Goal: Task Accomplishment & Management: Manage account settings

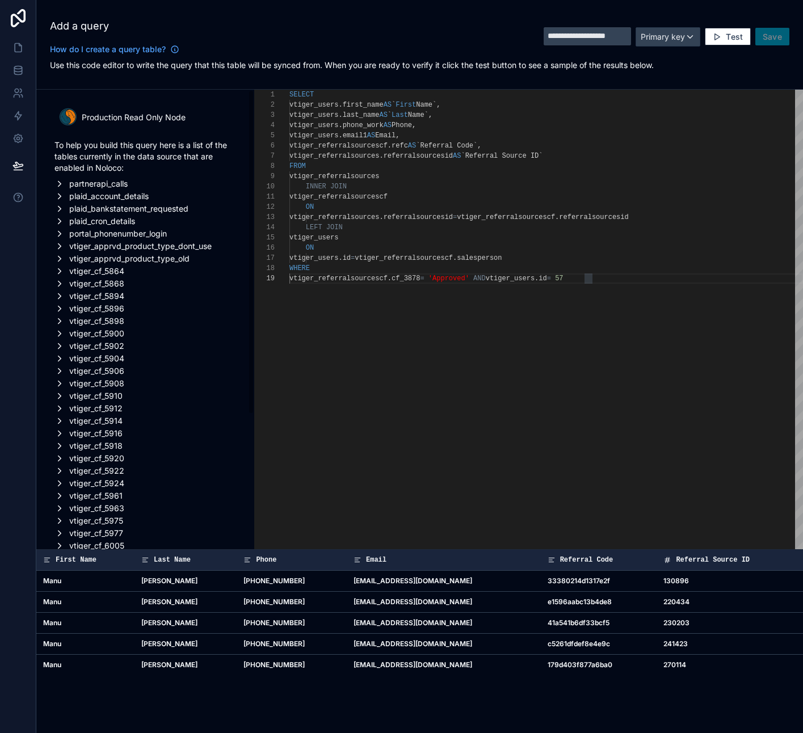
scroll to position [82, 304]
click at [432, 412] on div "vtiger_referralsourcescf . cf_3878 = 'Approved' AND vtiger_users . id = 57 ON v…" at bounding box center [546, 456] width 514 height 733
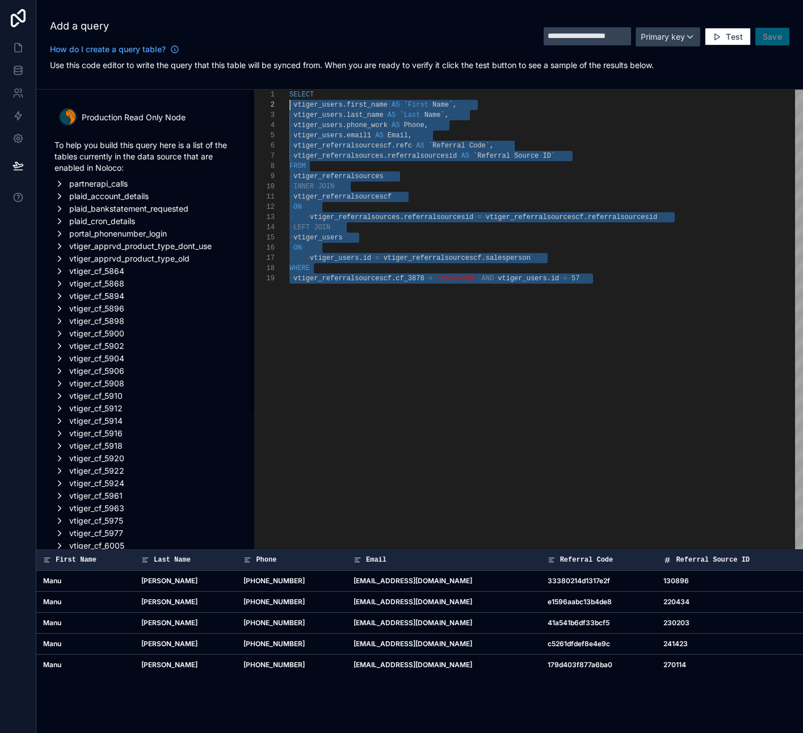
scroll to position [0, 0]
drag, startPoint x: 605, startPoint y: 284, endPoint x: 240, endPoint y: 53, distance: 431.8
click at [237, 47] on div "**********" at bounding box center [419, 275] width 767 height 550
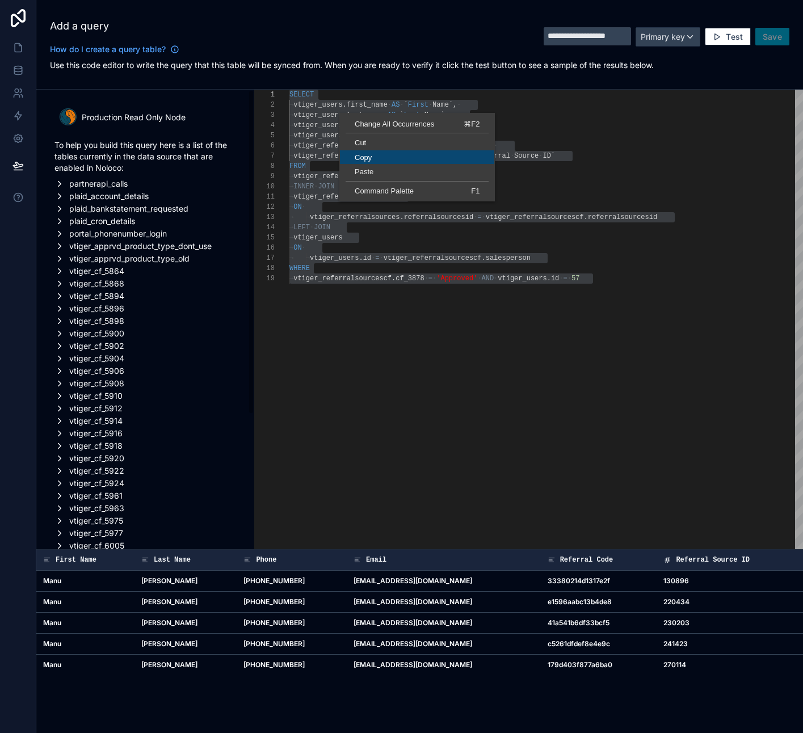
click at [368, 159] on ul "Change All Occurrences ⌘F2 Cut Copy Paste Command Palette F1" at bounding box center [416, 157] width 155 height 81
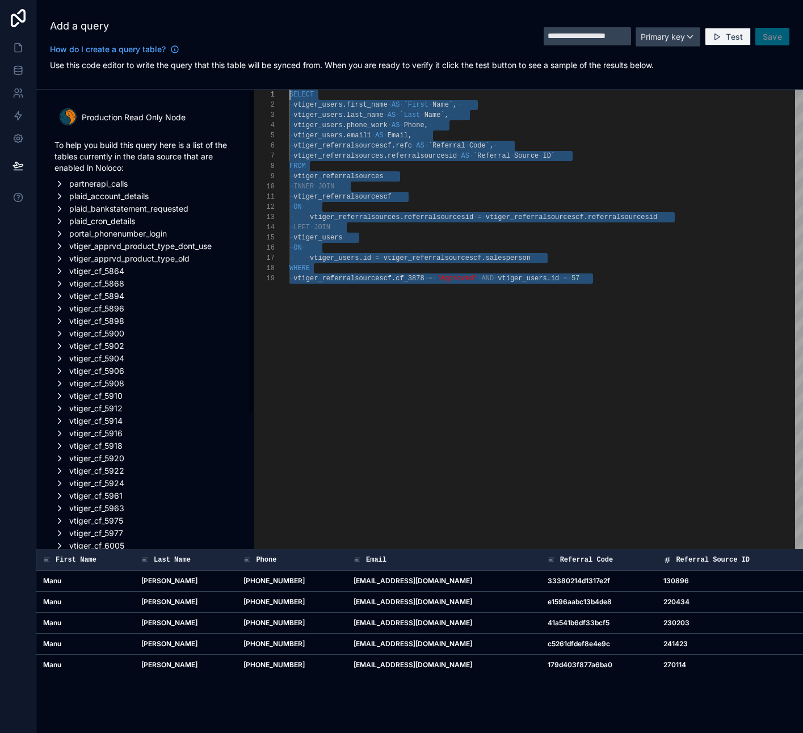
click at [735, 39] on span "Test" at bounding box center [734, 37] width 17 height 10
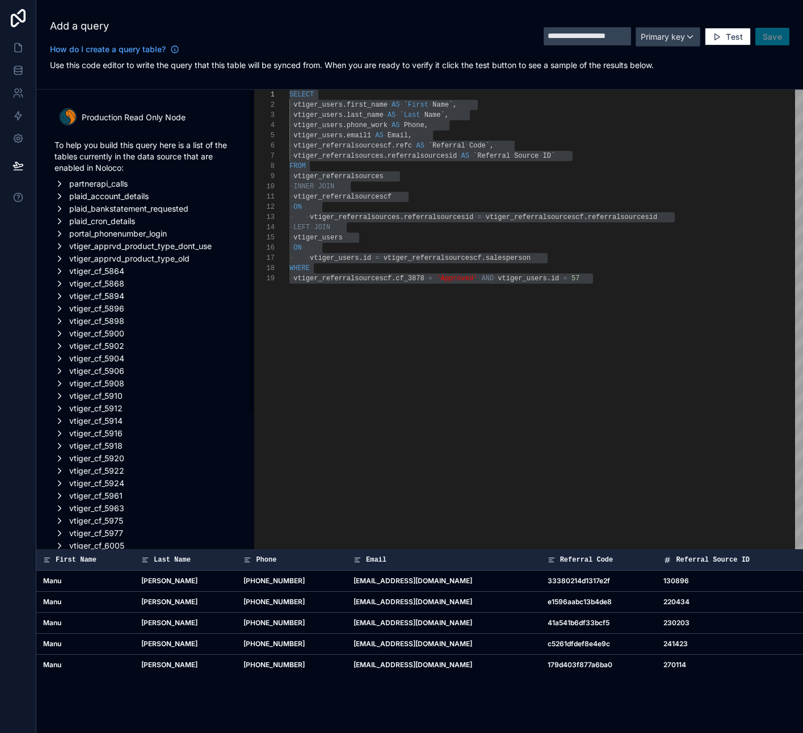
type textarea "**********"
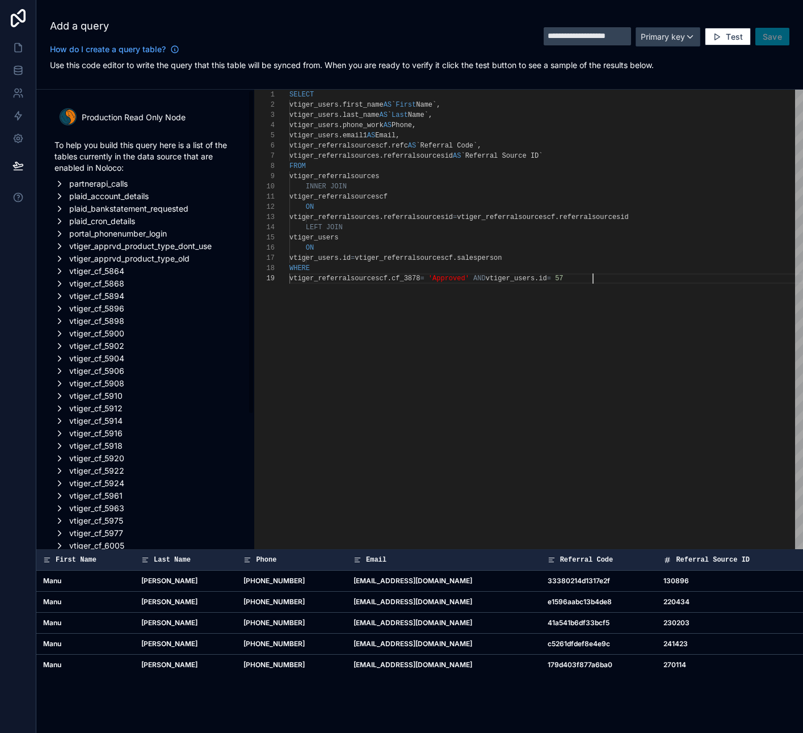
scroll to position [82, 304]
click at [688, 33] on div "Primary key" at bounding box center [668, 37] width 64 height 18
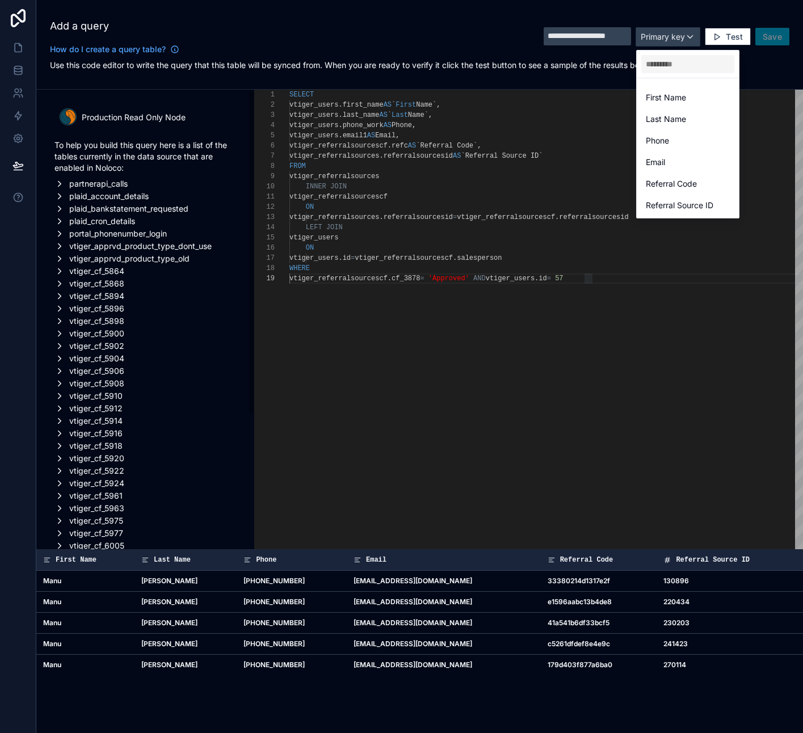
click at [458, 39] on div at bounding box center [401, 366] width 803 height 733
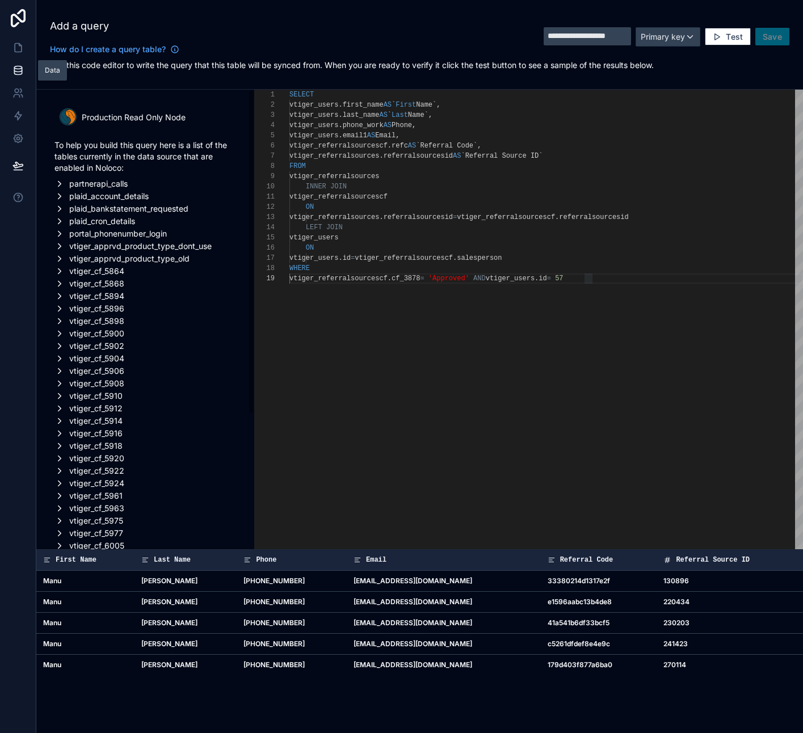
click at [18, 69] on icon at bounding box center [17, 70] width 11 height 11
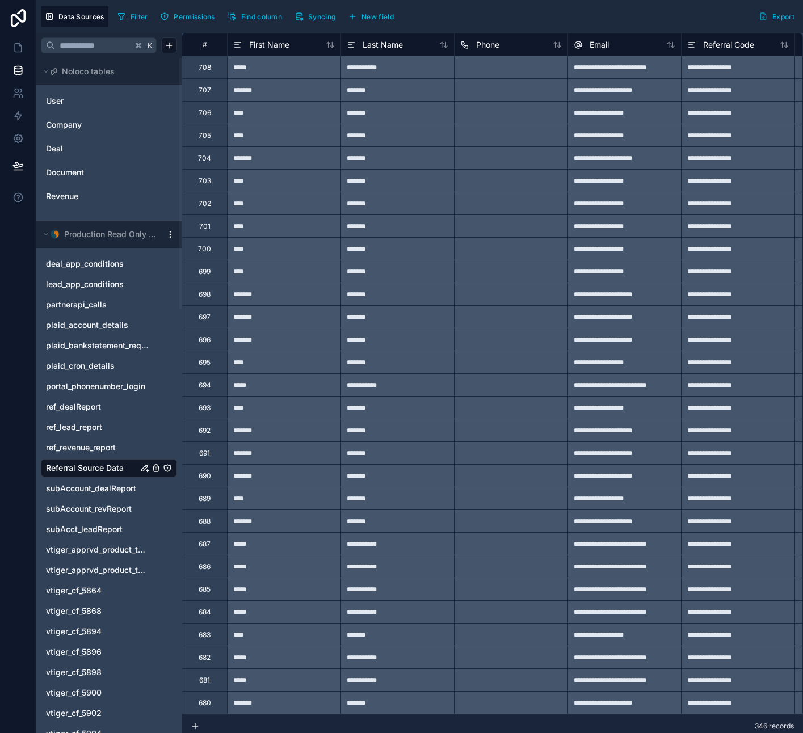
click at [86, 467] on span "Referral Source Data" at bounding box center [85, 467] width 78 height 11
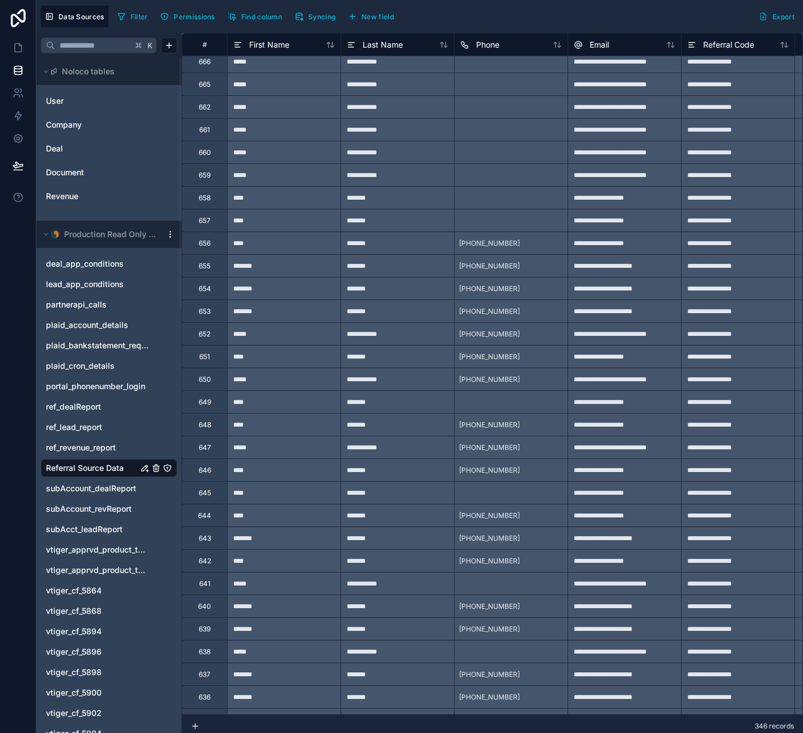
scroll to position [957, 0]
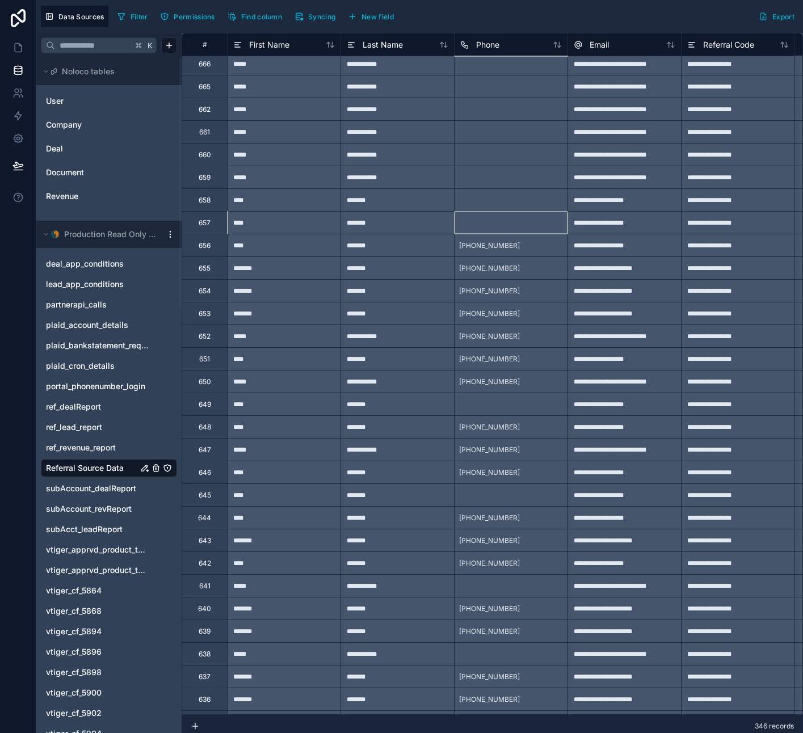
click at [477, 222] on div at bounding box center [510, 222] width 113 height 23
click at [487, 251] on div "+1 617-652-5713" at bounding box center [490, 246] width 70 height 18
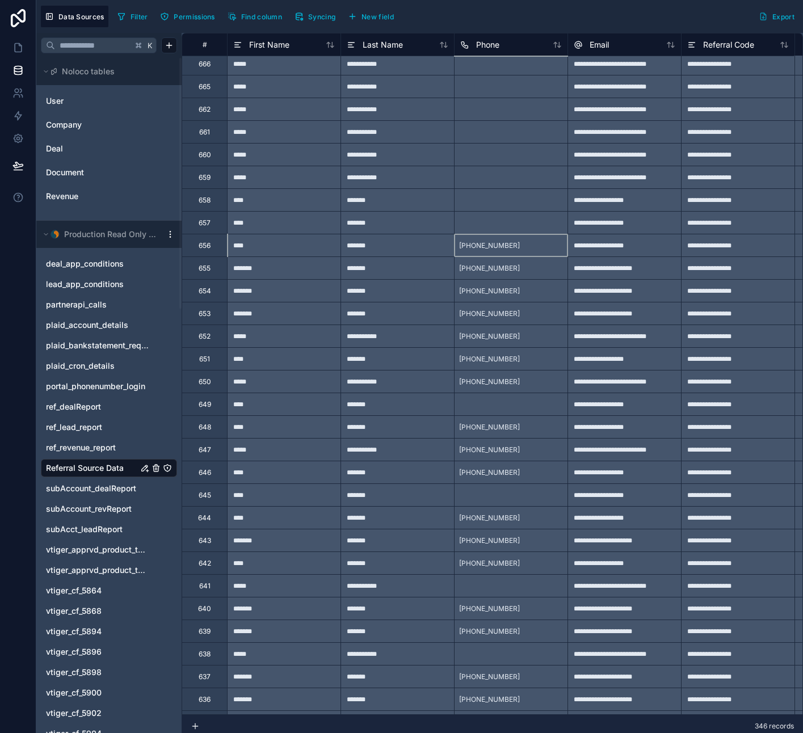
click at [488, 216] on div at bounding box center [510, 222] width 113 height 23
click at [484, 191] on div at bounding box center [510, 199] width 113 height 23
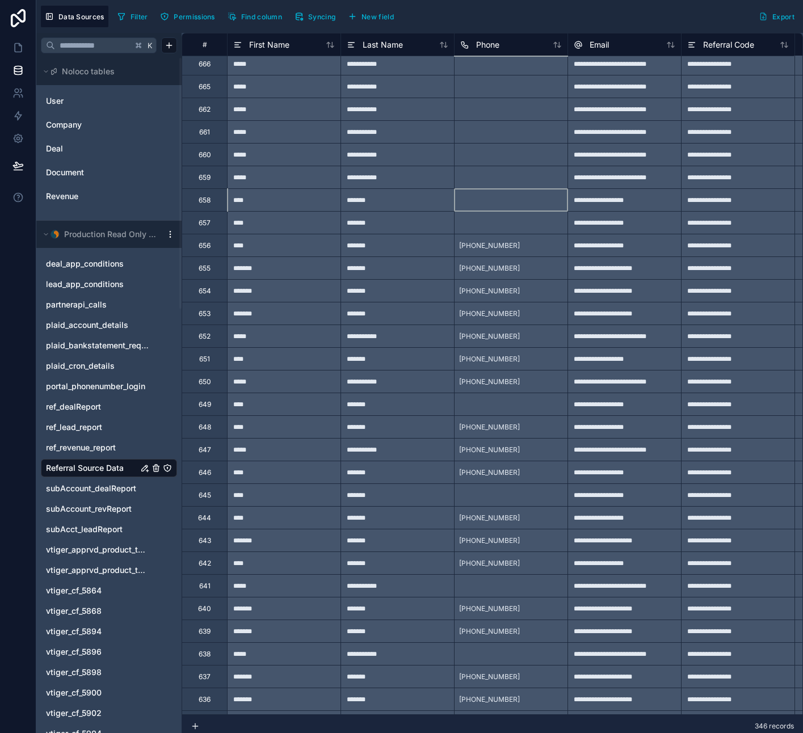
click at [484, 191] on div at bounding box center [510, 199] width 113 height 23
click at [477, 150] on div at bounding box center [510, 154] width 113 height 23
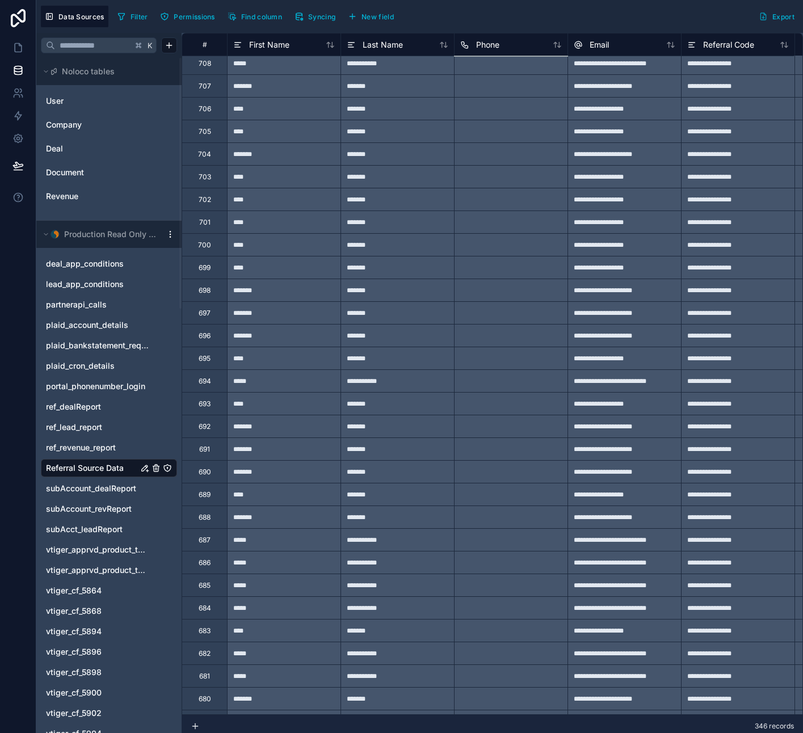
scroll to position [0, 0]
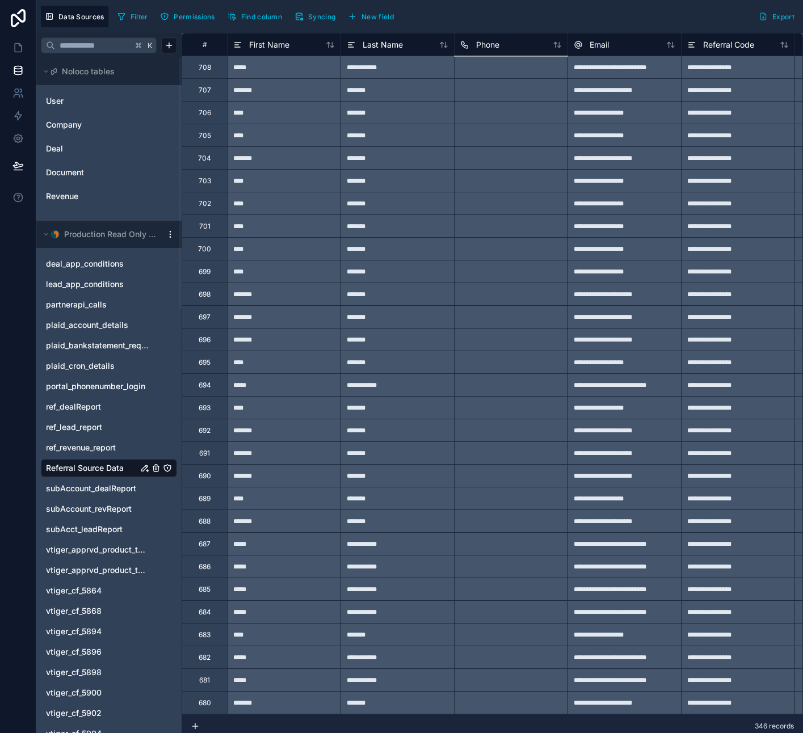
click at [491, 106] on div at bounding box center [510, 112] width 113 height 23
click at [495, 92] on div at bounding box center [510, 89] width 113 height 23
click at [380, 90] on div "*******" at bounding box center [396, 89] width 113 height 23
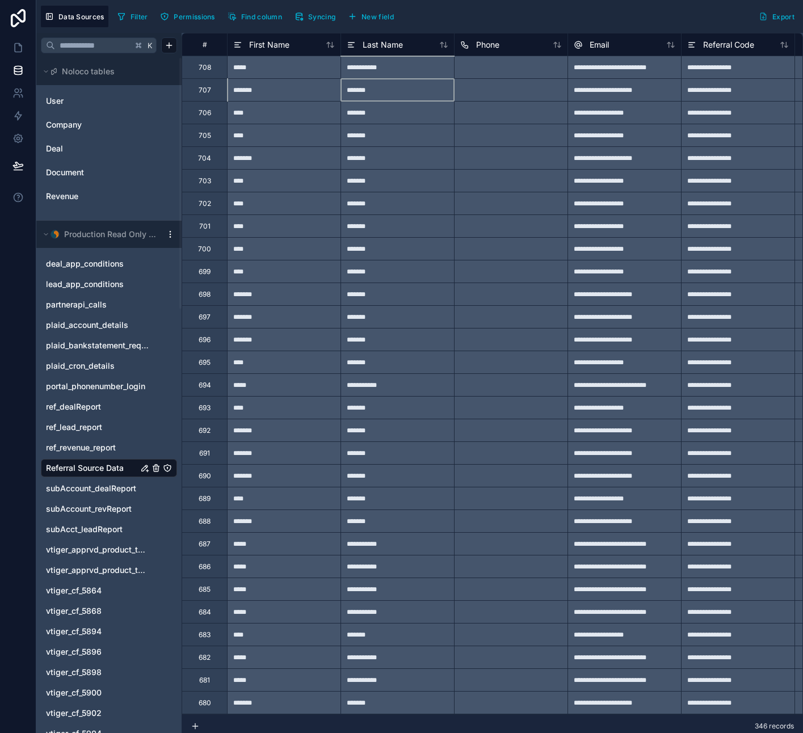
click at [380, 90] on div "*******" at bounding box center [396, 89] width 113 height 23
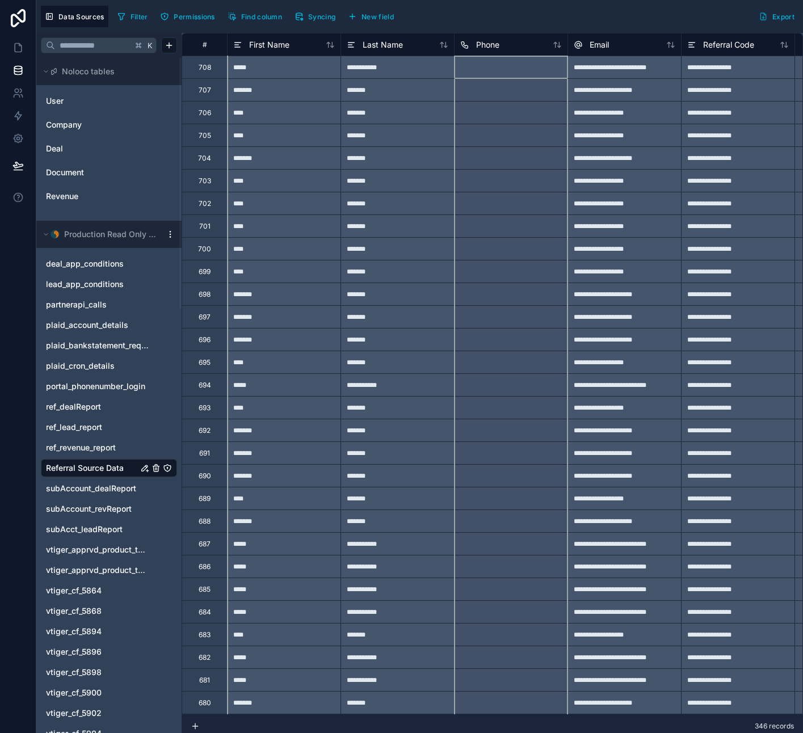
click at [559, 46] on icon at bounding box center [559, 44] width 3 height 5
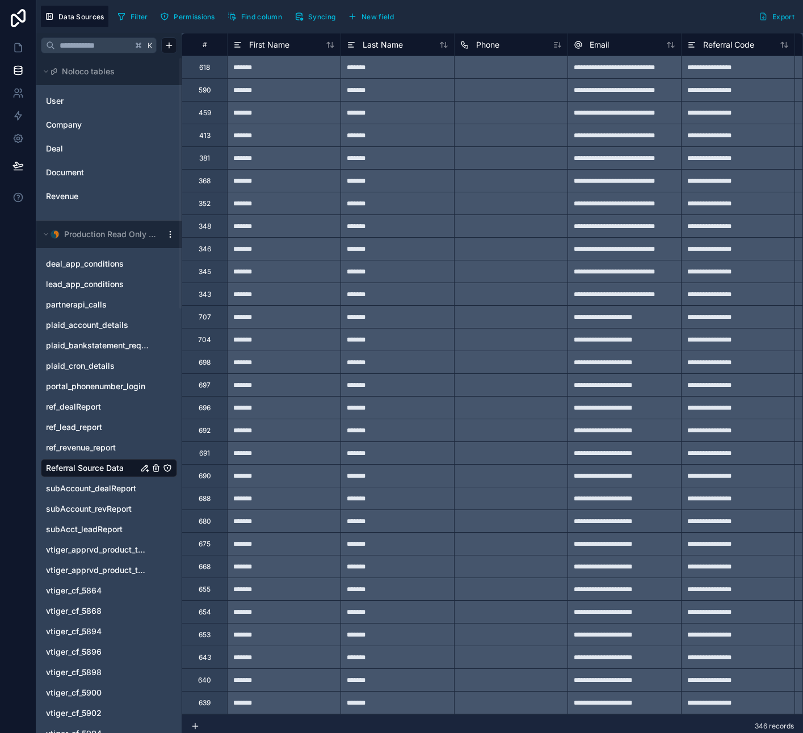
click at [495, 45] on span "Phone" at bounding box center [487, 44] width 23 height 11
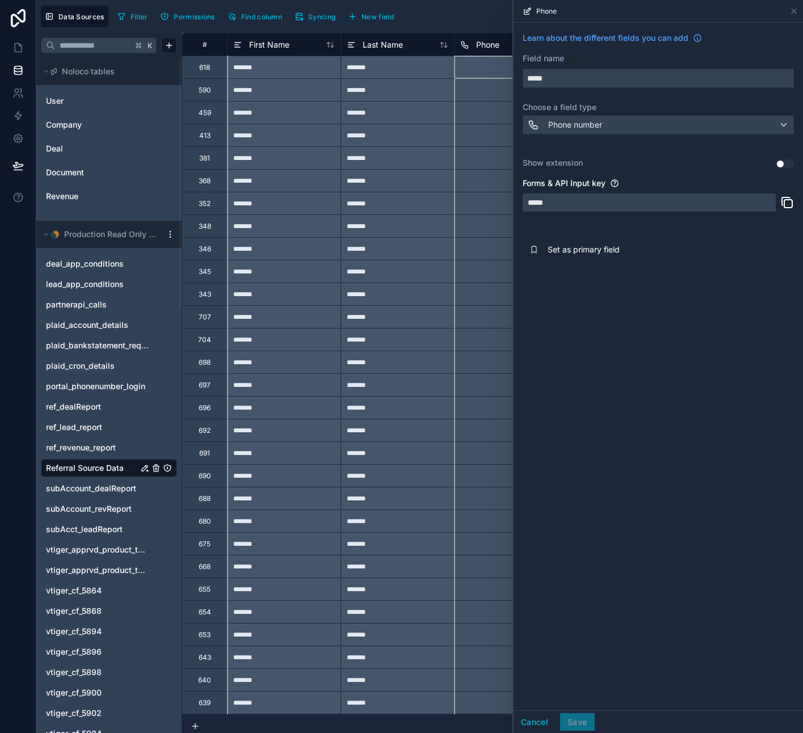
click at [780, 163] on button "Use setting" at bounding box center [785, 163] width 18 height 9
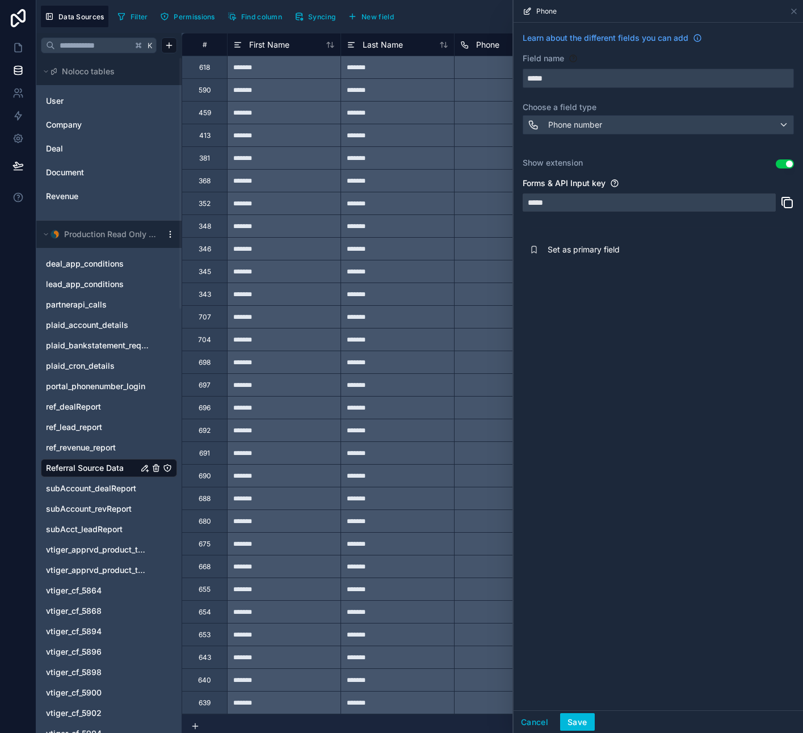
click at [781, 162] on button "Use setting" at bounding box center [785, 163] width 18 height 9
click at [576, 719] on button "Save" at bounding box center [577, 722] width 34 height 18
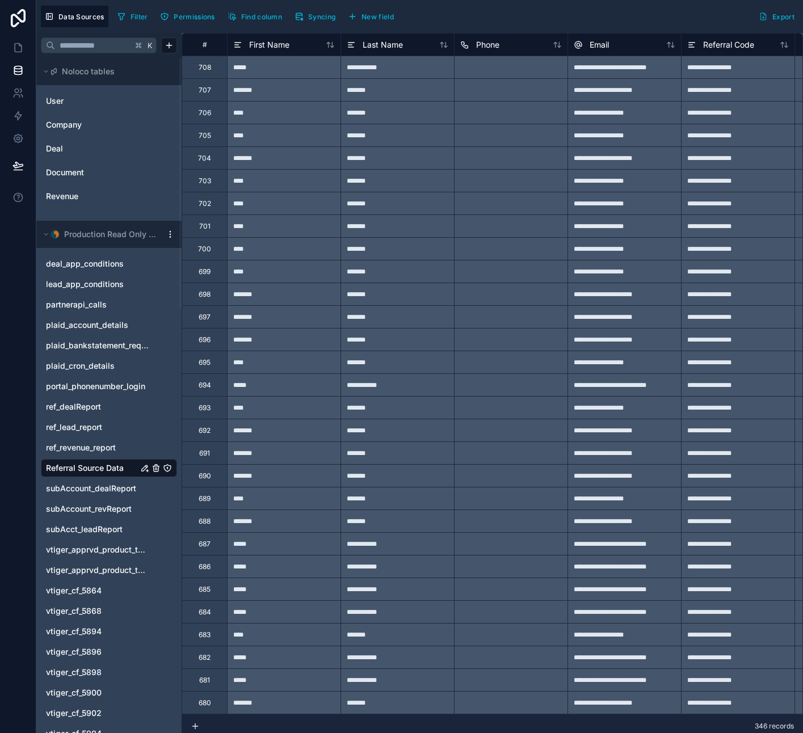
click at [558, 45] on icon at bounding box center [557, 44] width 9 height 9
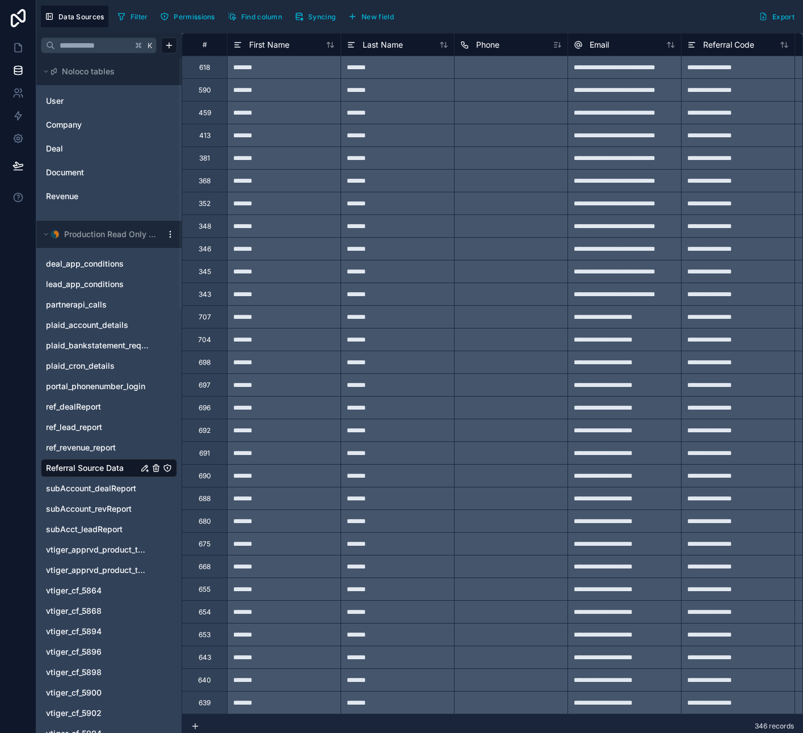
click at [491, 45] on span "Phone" at bounding box center [487, 44] width 23 height 11
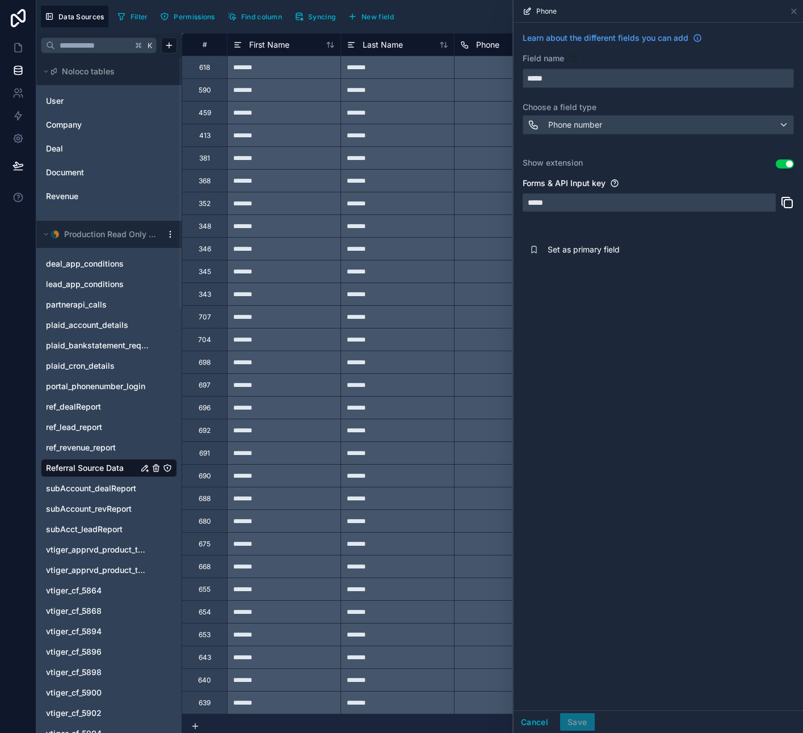
click at [781, 163] on button "Use setting" at bounding box center [785, 163] width 18 height 9
click at [782, 117] on div "Phone number" at bounding box center [658, 125] width 270 height 18
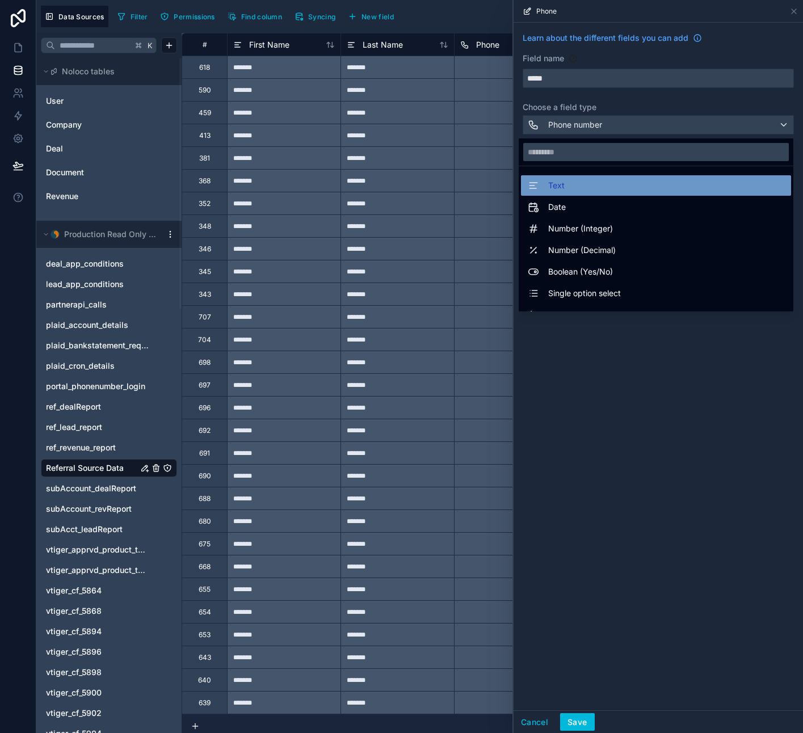
click at [611, 183] on div "Text" at bounding box center [656, 186] width 256 height 14
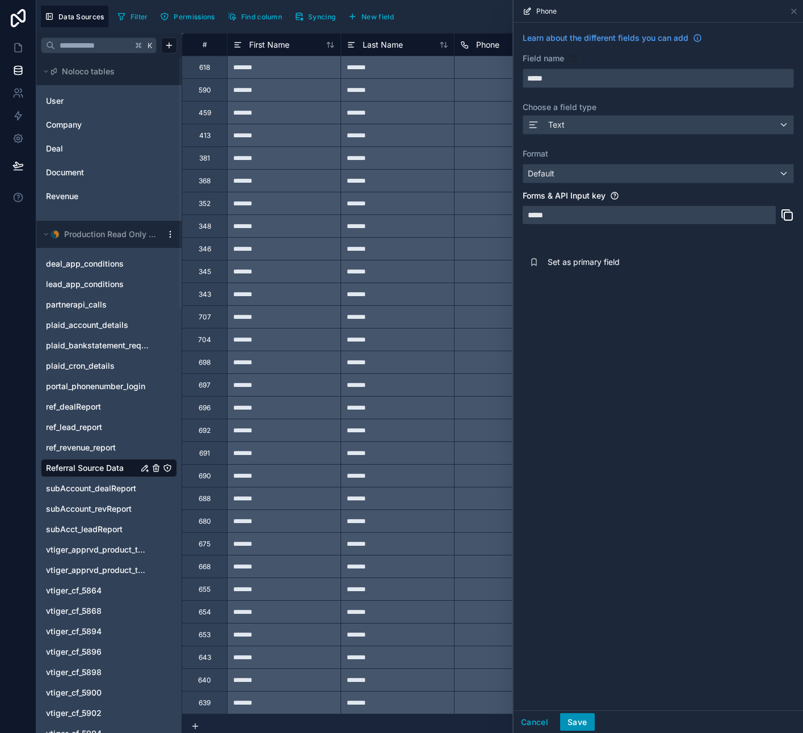
click at [580, 721] on button "Save" at bounding box center [577, 722] width 34 height 18
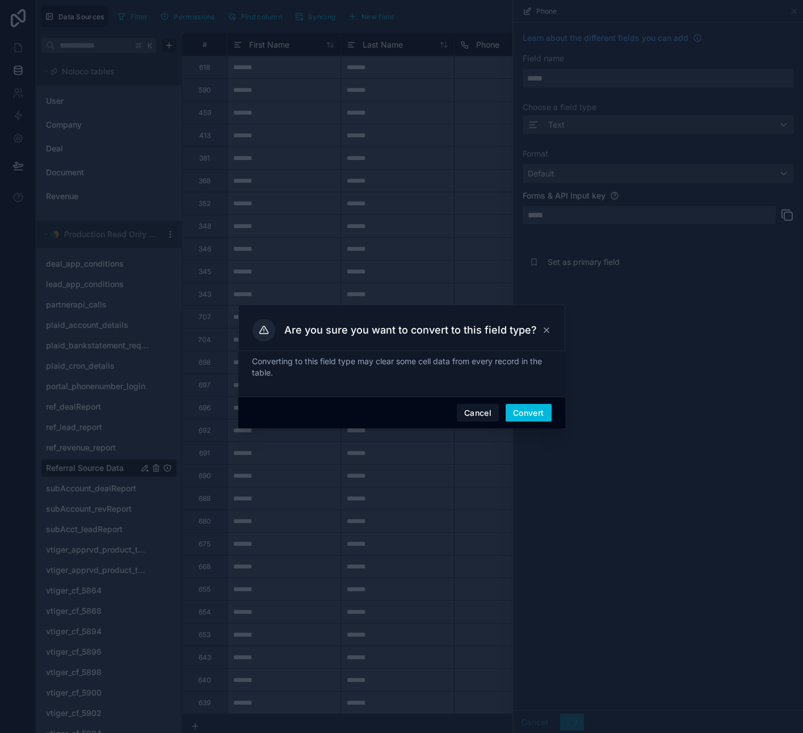
click at [547, 327] on icon at bounding box center [546, 330] width 9 height 9
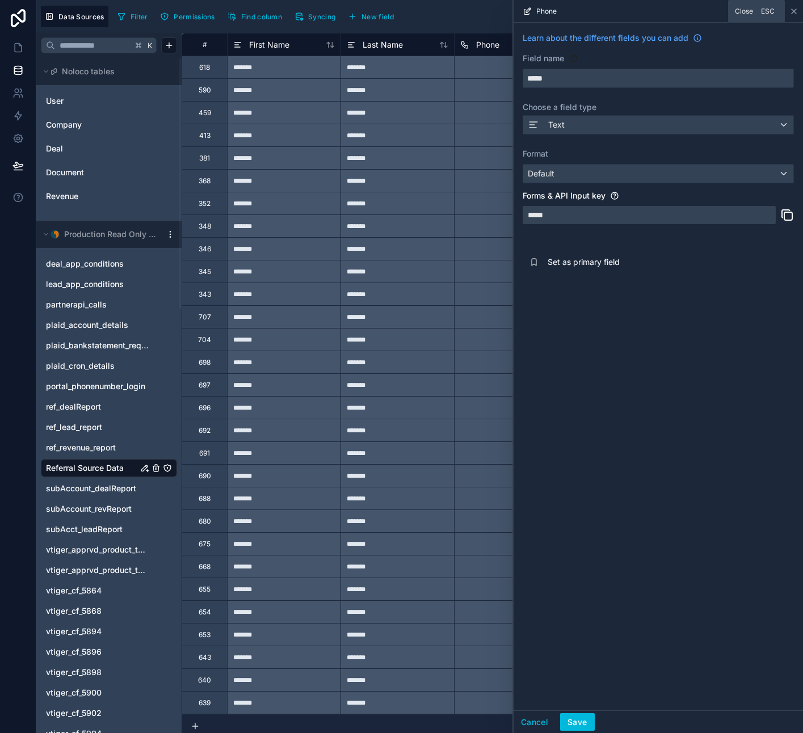
click at [794, 8] on icon at bounding box center [793, 11] width 9 height 9
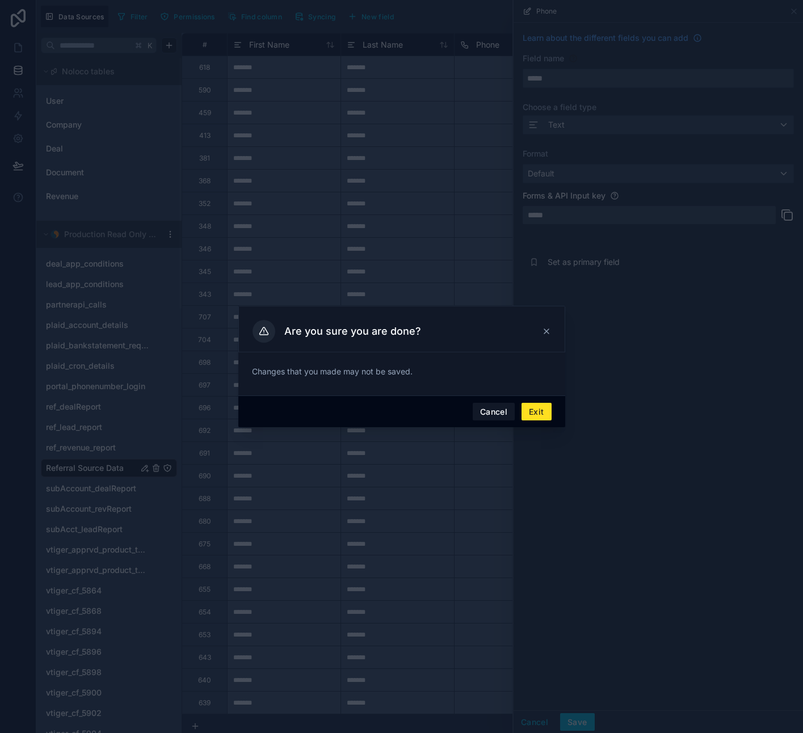
click at [540, 410] on button "Exit" at bounding box center [536, 412] width 30 height 18
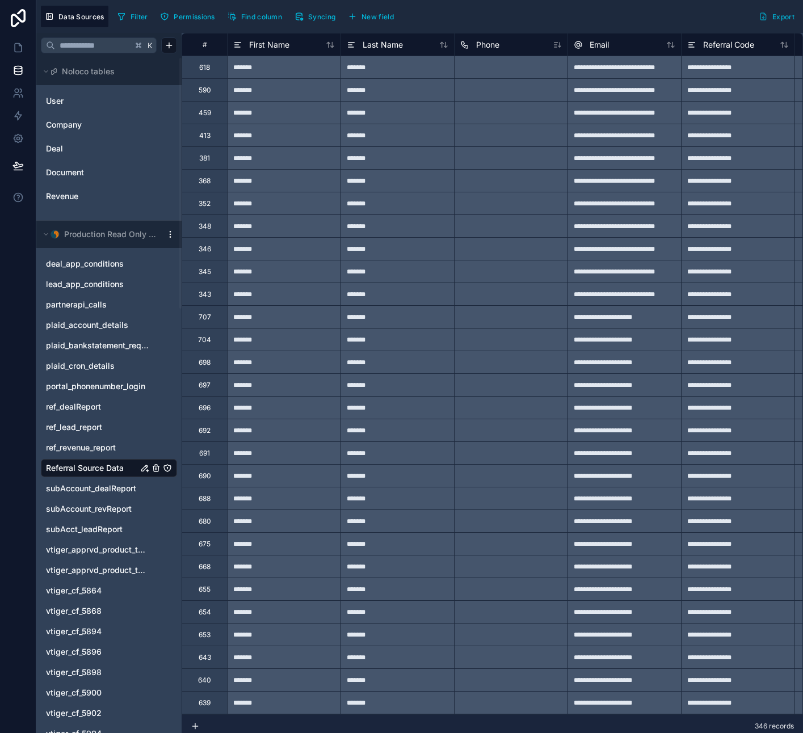
click at [250, 17] on span "Find column" at bounding box center [261, 16] width 41 height 9
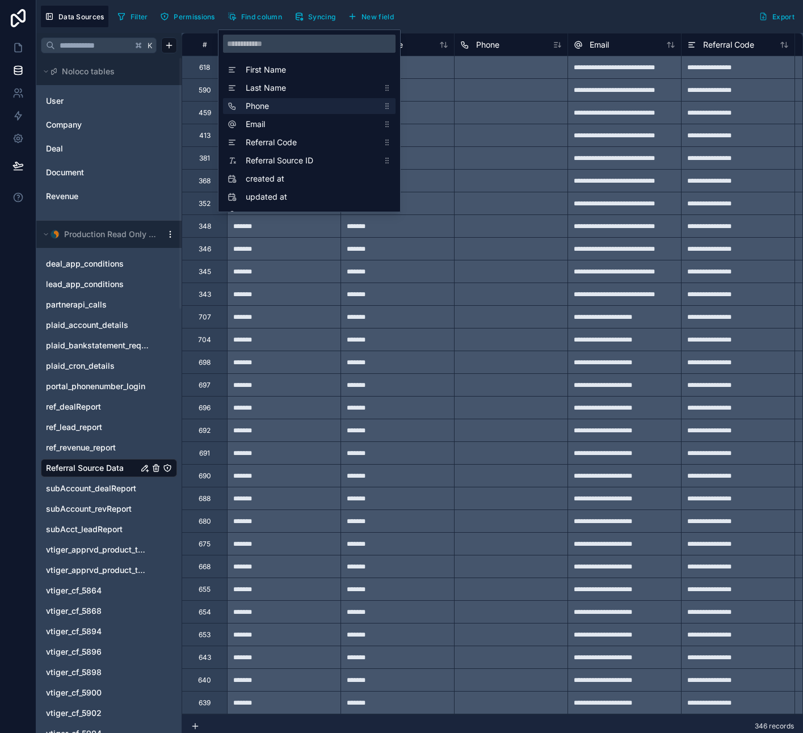
click at [281, 108] on span "Phone" at bounding box center [312, 105] width 133 height 11
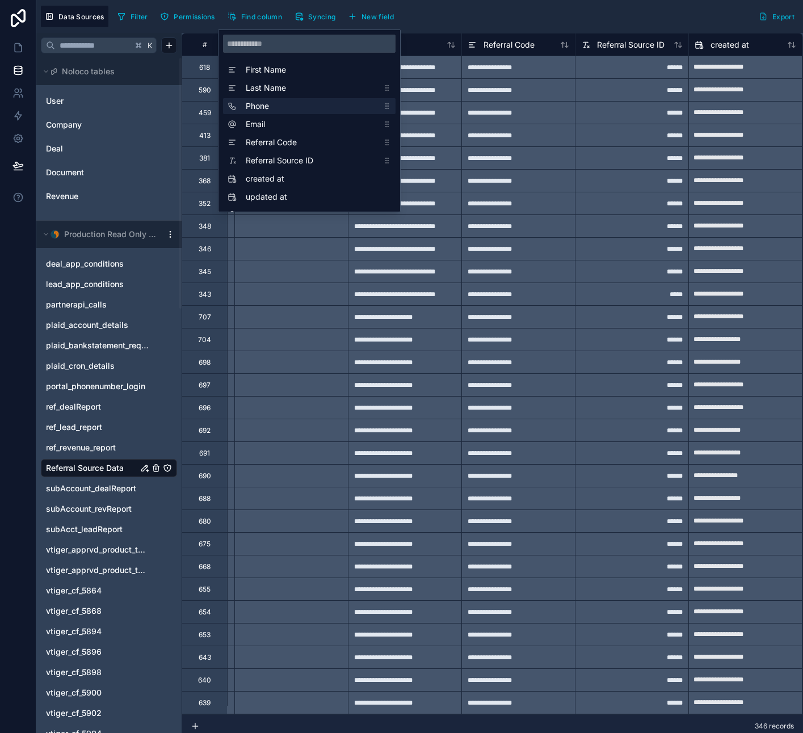
scroll to position [0, 227]
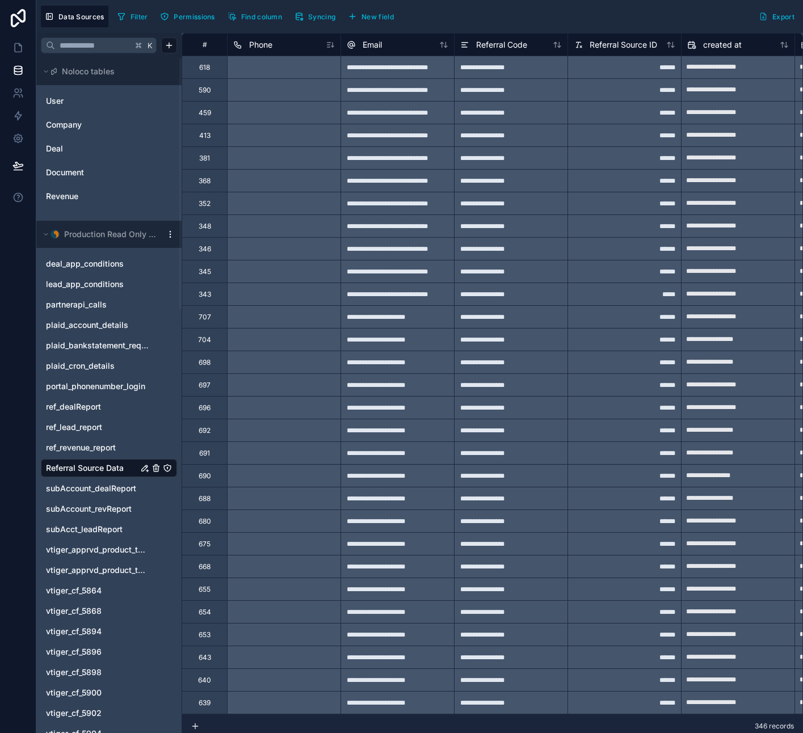
click at [455, 30] on div "Data Sources Filter Permissions Find column Syncing New field Export" at bounding box center [419, 16] width 767 height 33
click at [314, 14] on span "Syncing" at bounding box center [321, 16] width 27 height 9
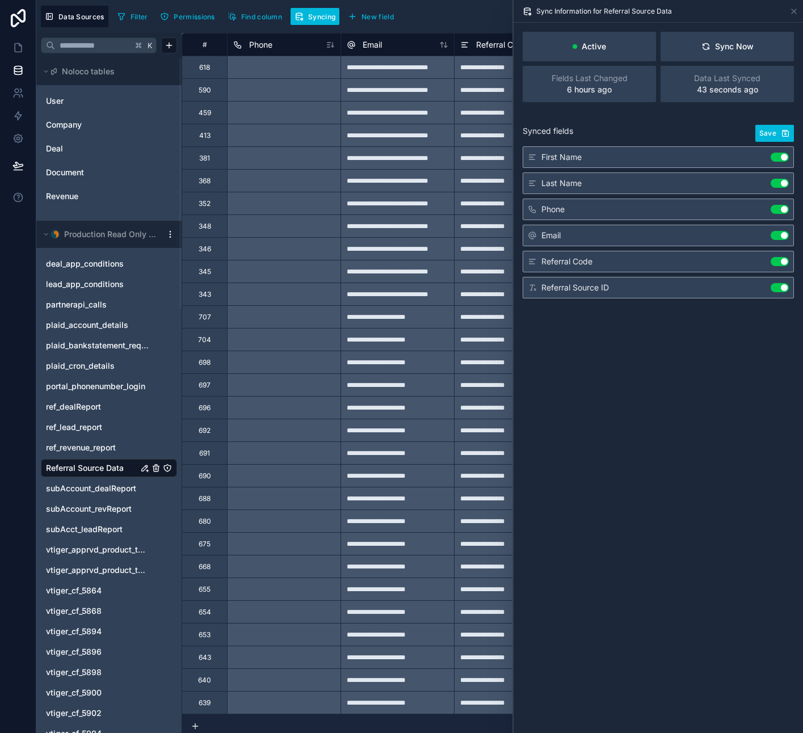
click at [778, 207] on button "Use setting" at bounding box center [780, 209] width 18 height 9
click at [772, 132] on span "Save" at bounding box center [767, 133] width 17 height 9
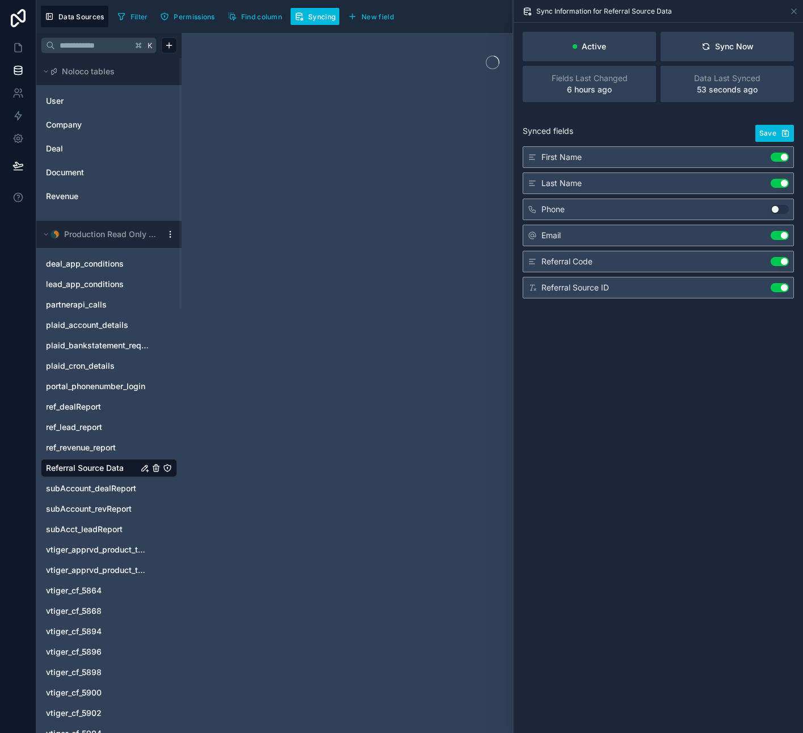
click at [776, 208] on button "Use setting" at bounding box center [780, 209] width 18 height 9
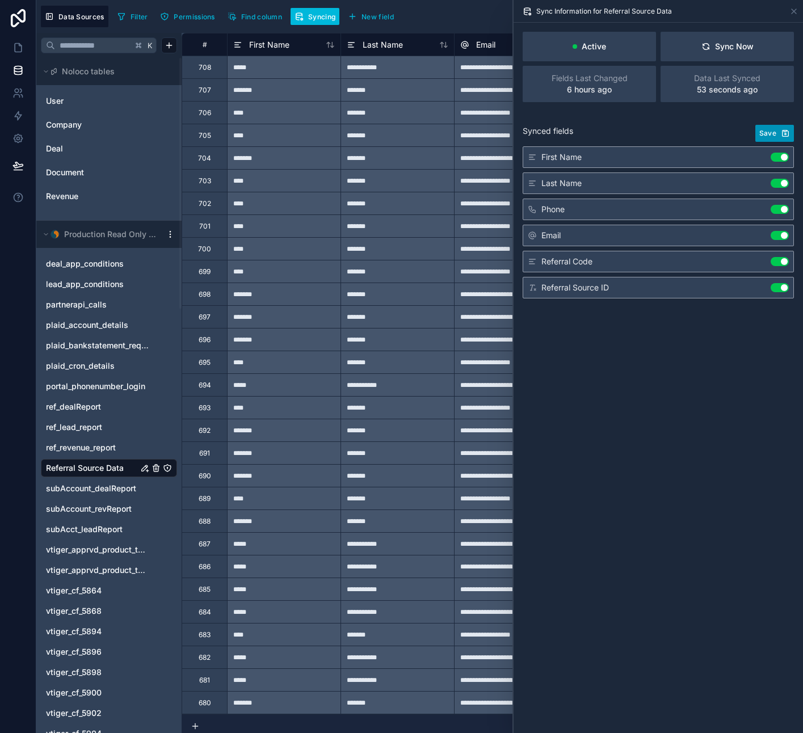
click at [769, 131] on span "Save" at bounding box center [767, 133] width 17 height 9
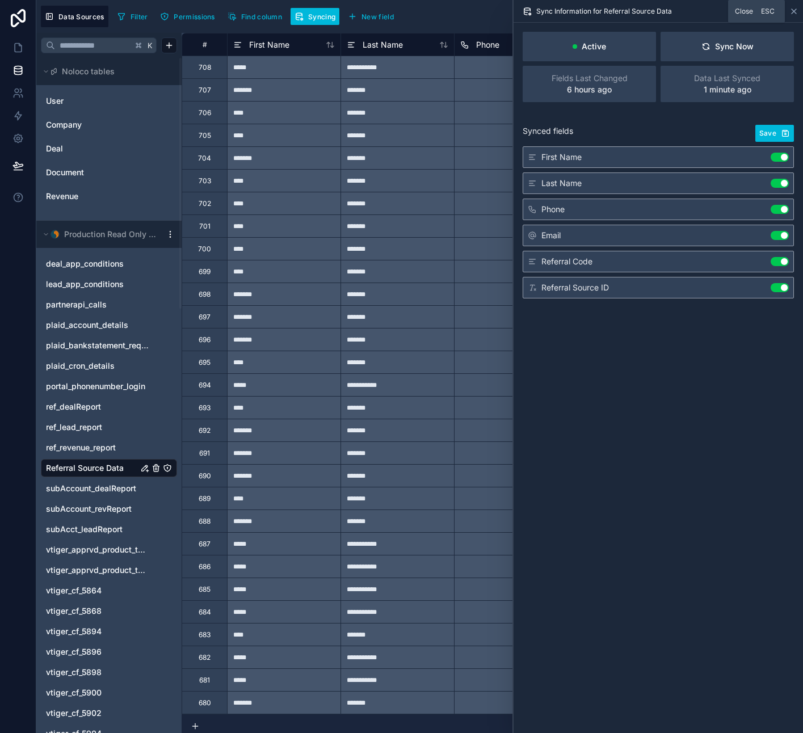
click at [795, 12] on icon at bounding box center [794, 11] width 5 height 5
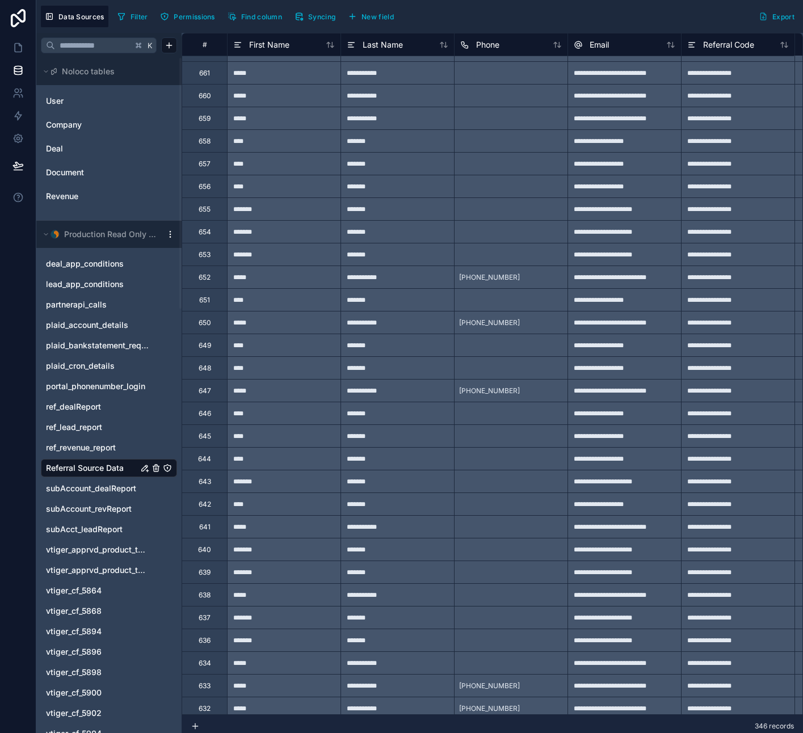
scroll to position [1181, 0]
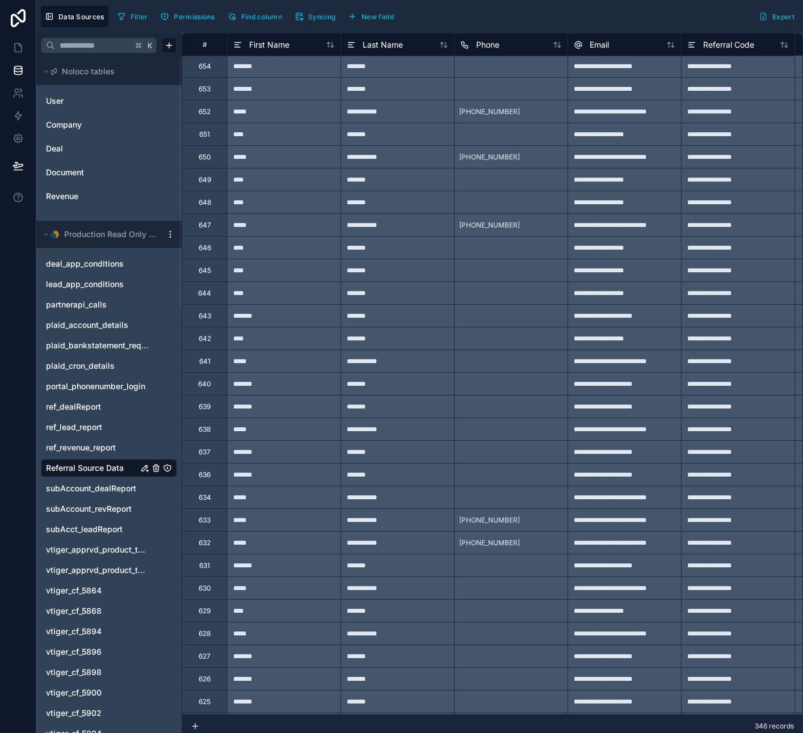
click at [557, 47] on icon at bounding box center [557, 44] width 9 height 9
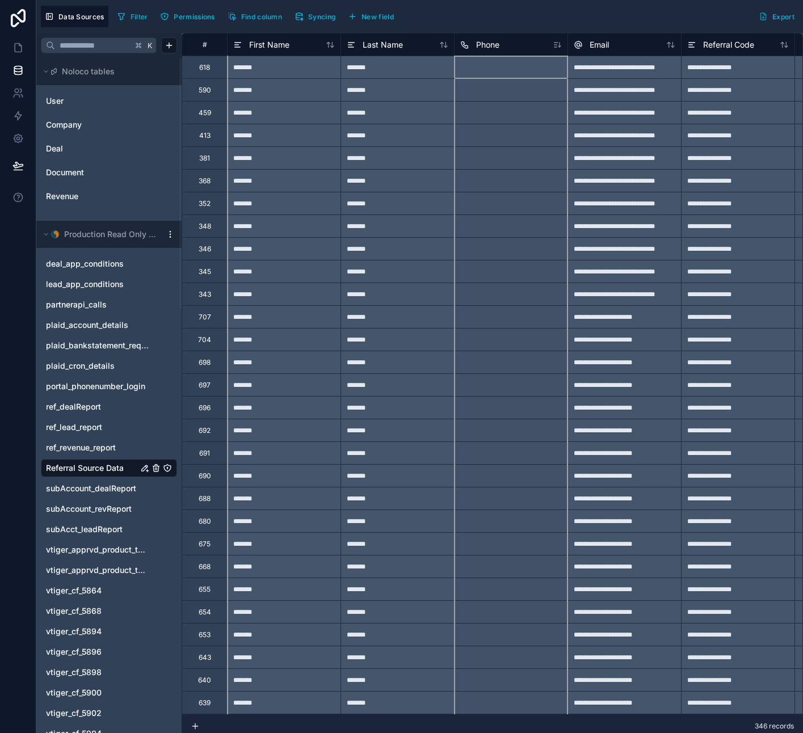
click at [557, 47] on icon at bounding box center [557, 44] width 9 height 9
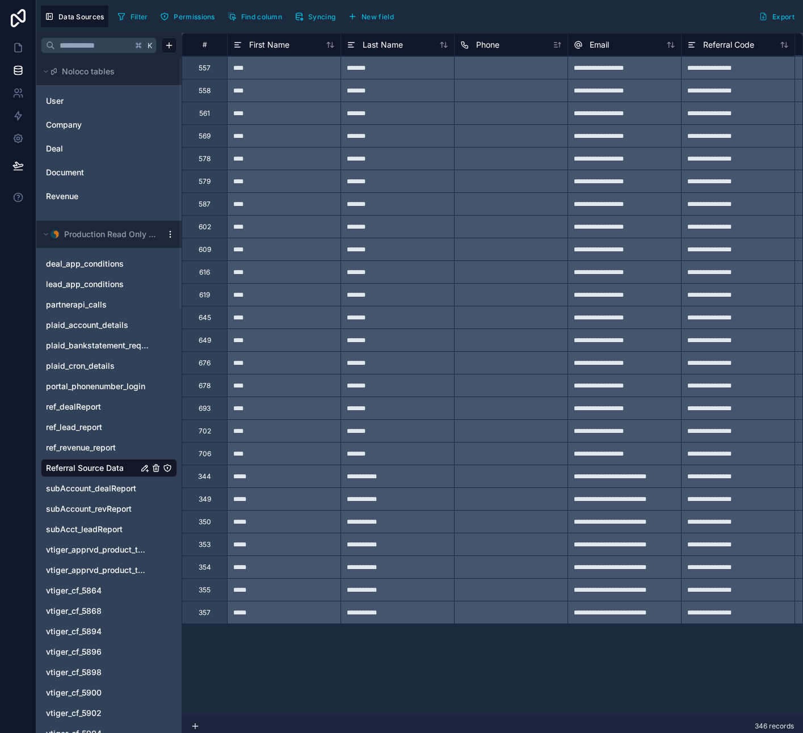
scroll to position [0, 0]
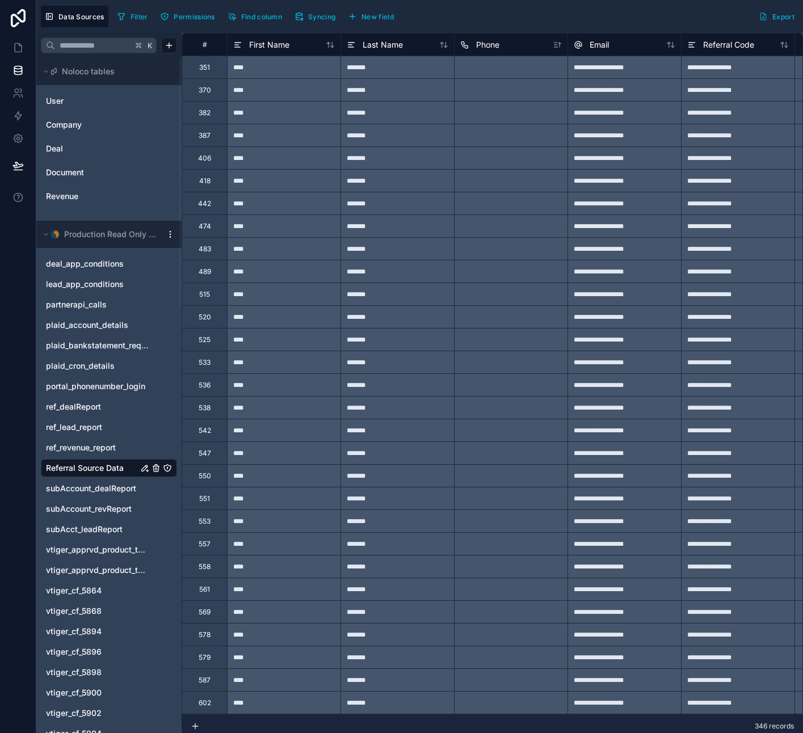
click at [557, 48] on icon at bounding box center [557, 44] width 9 height 9
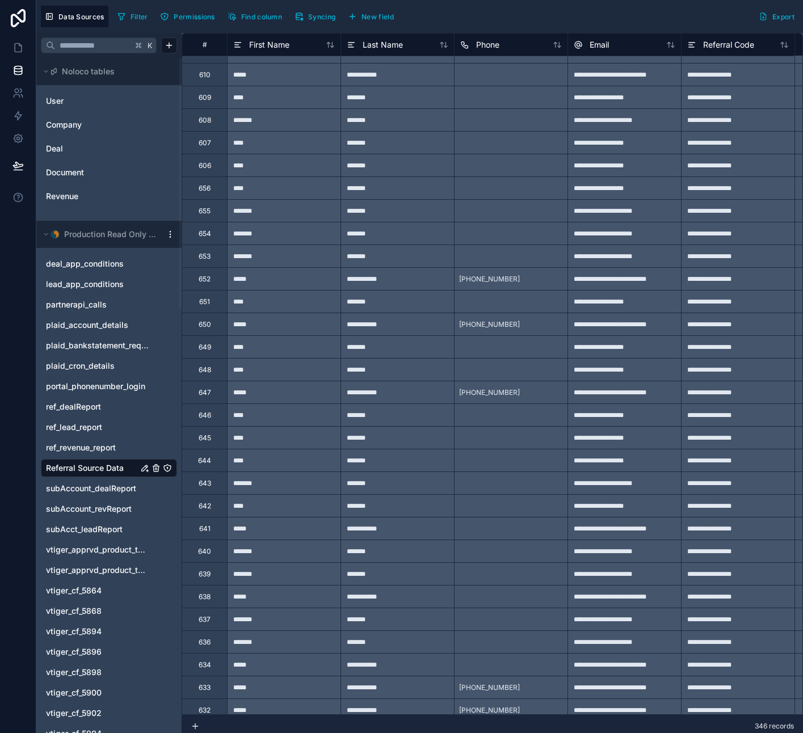
scroll to position [3441, 0]
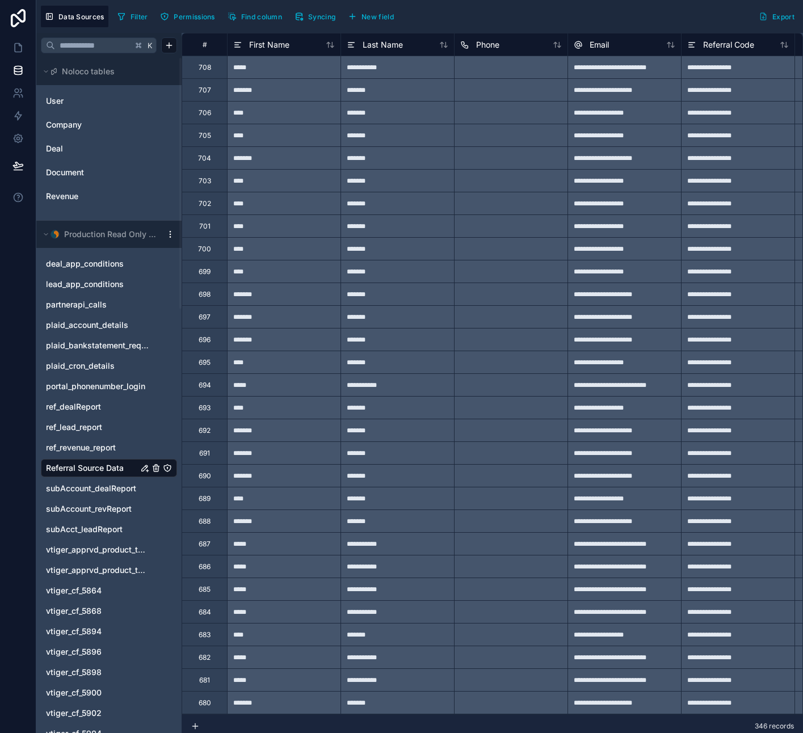
click at [145, 467] on icon "Referral Source Data" at bounding box center [144, 468] width 9 height 9
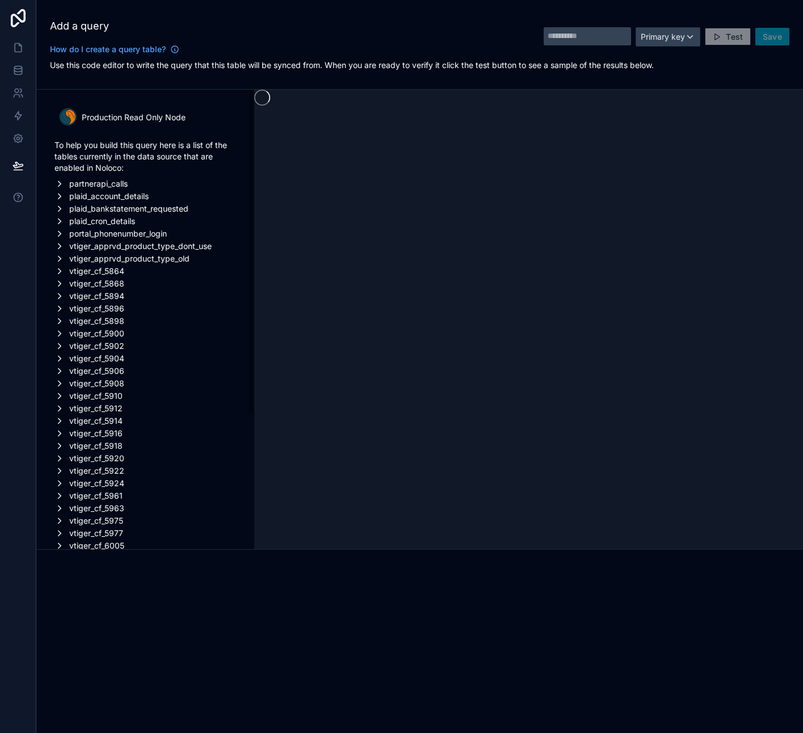
type input "**********"
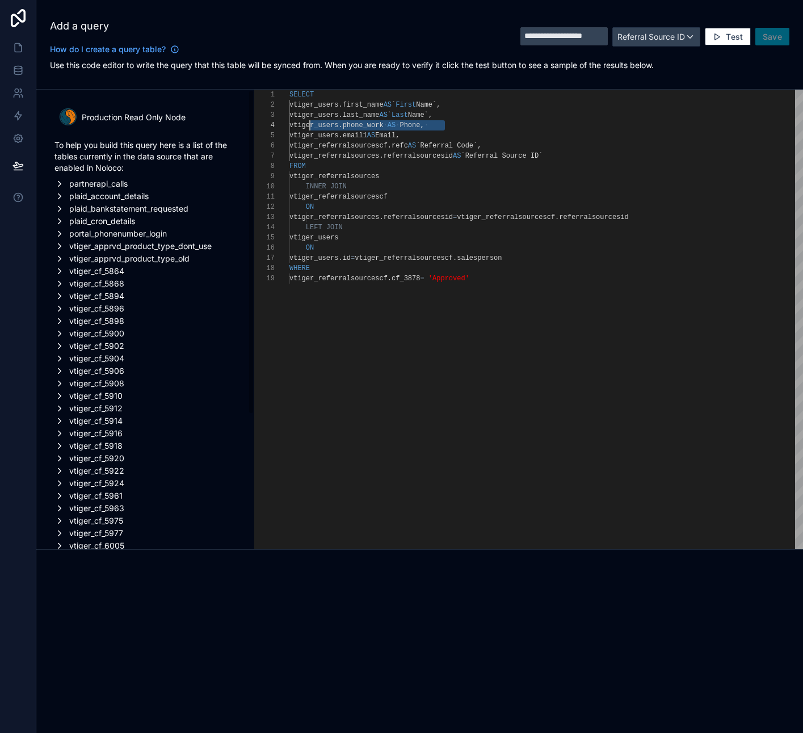
scroll to position [31, 0]
drag, startPoint x: 446, startPoint y: 127, endPoint x: 266, endPoint y: 127, distance: 180.4
type textarea "**********"
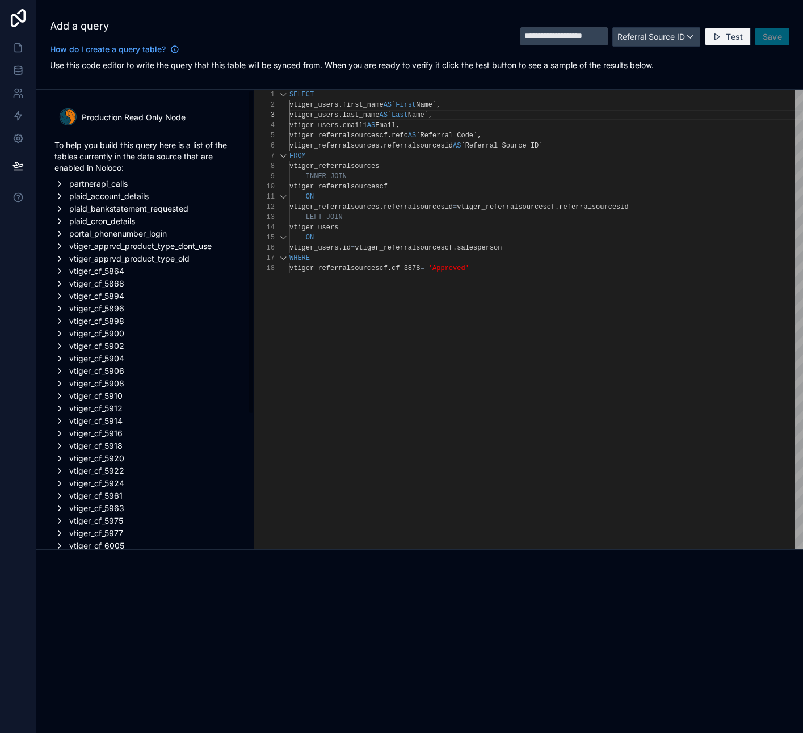
click at [732, 37] on span "Test" at bounding box center [734, 37] width 17 height 10
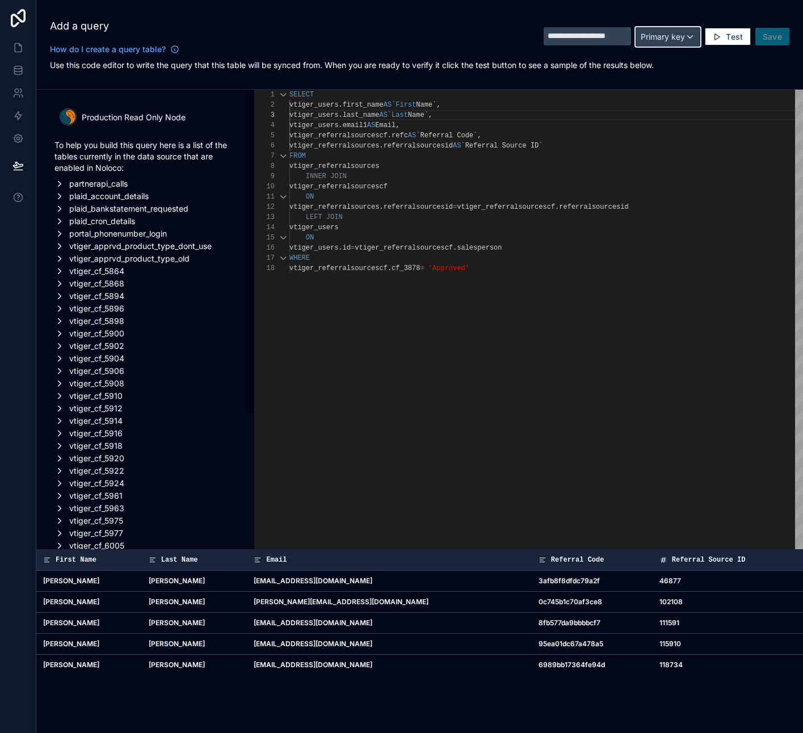
click at [688, 43] on div "Primary key" at bounding box center [668, 37] width 64 height 18
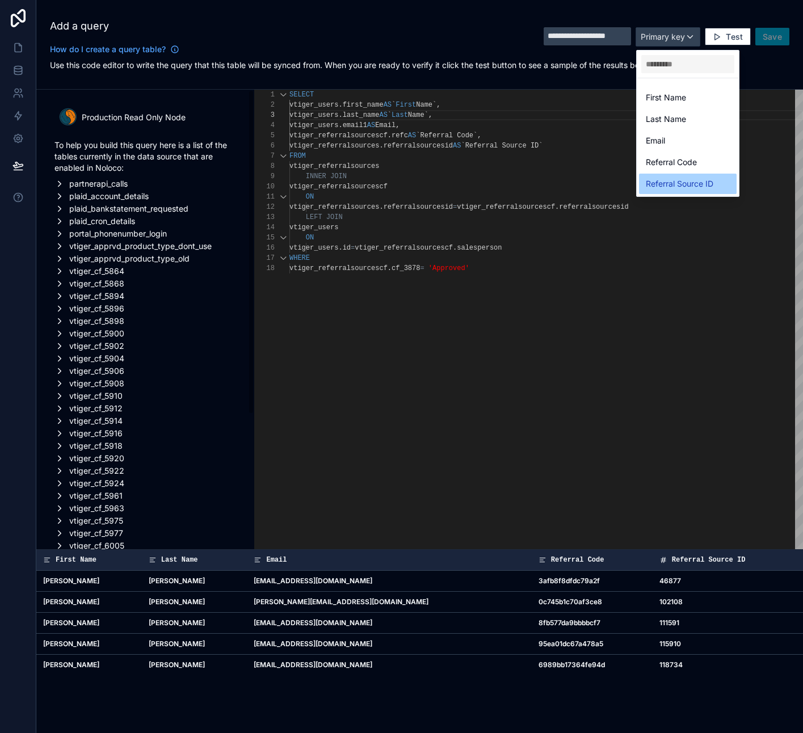
click at [688, 179] on span "Referral Source ID" at bounding box center [680, 184] width 68 height 14
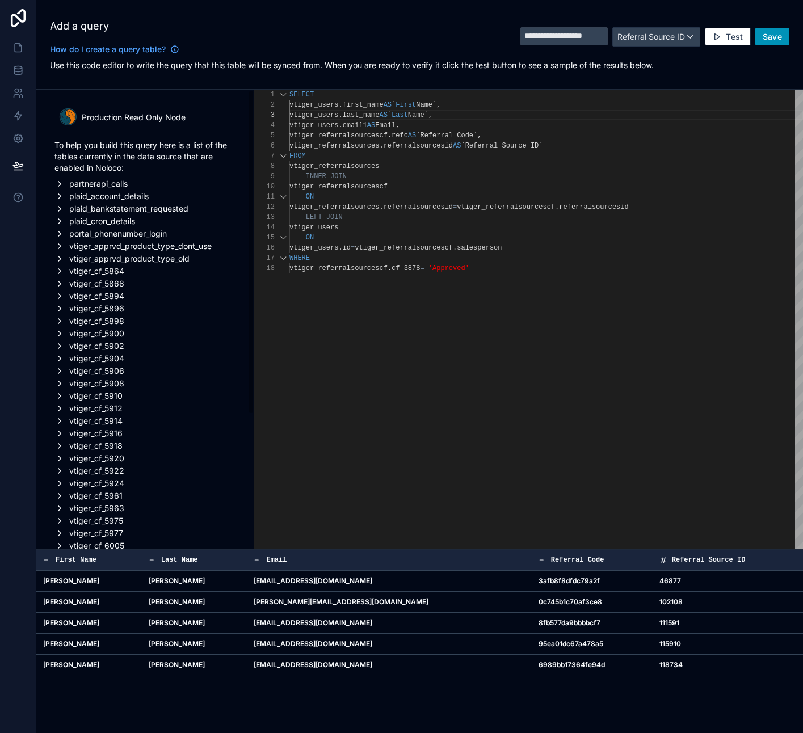
click at [773, 36] on span "Save" at bounding box center [772, 37] width 19 height 10
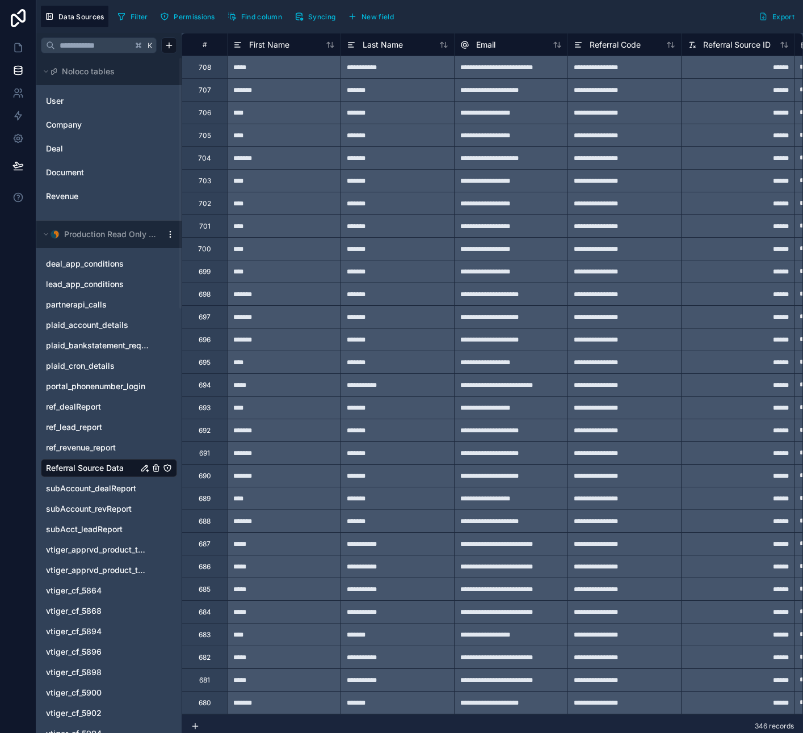
click at [320, 14] on span "Syncing" at bounding box center [321, 16] width 27 height 9
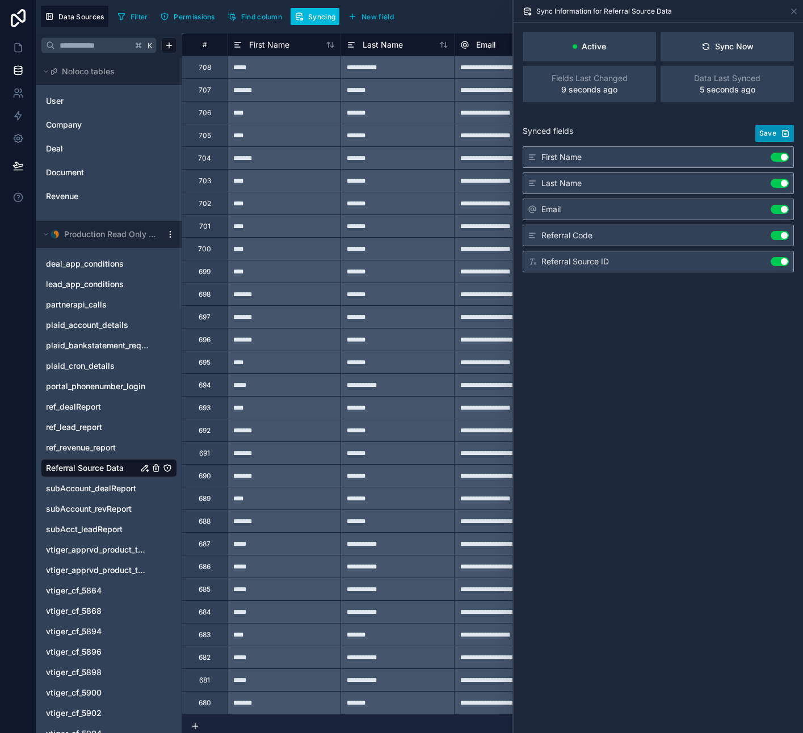
click at [772, 130] on span "Save" at bounding box center [767, 133] width 17 height 9
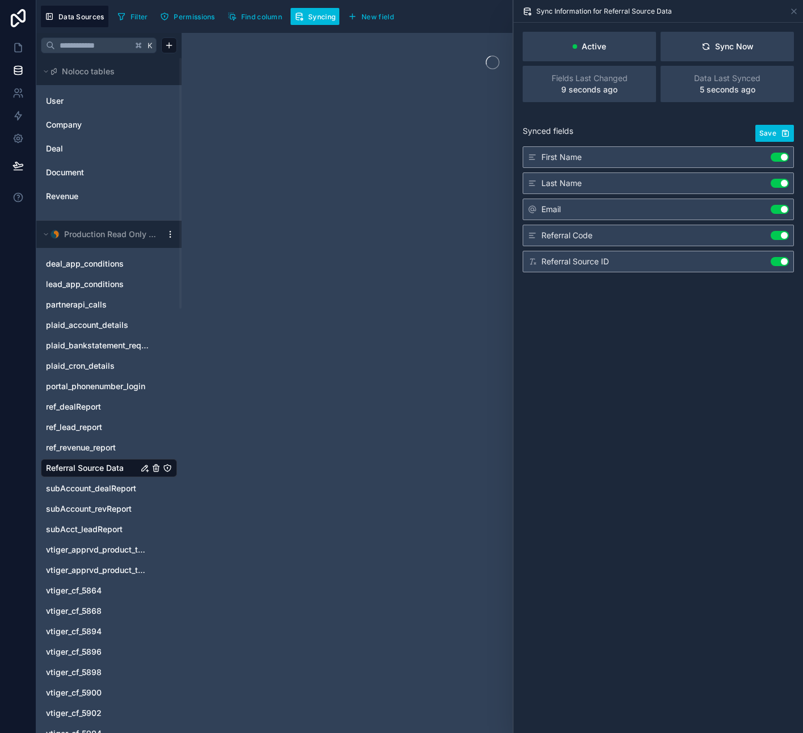
click at [447, 9] on div "Filter Permissions Find column Syncing New field Export Import New record" at bounding box center [455, 17] width 685 height 22
click at [795, 9] on icon at bounding box center [794, 11] width 5 height 5
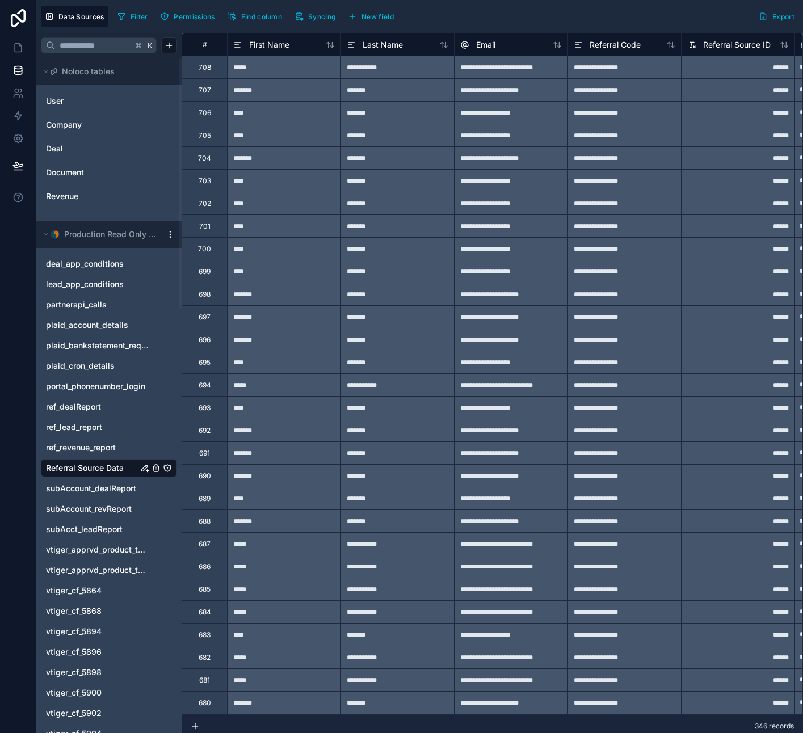
click at [144, 470] on icon "Referral Source Data" at bounding box center [145, 468] width 6 height 6
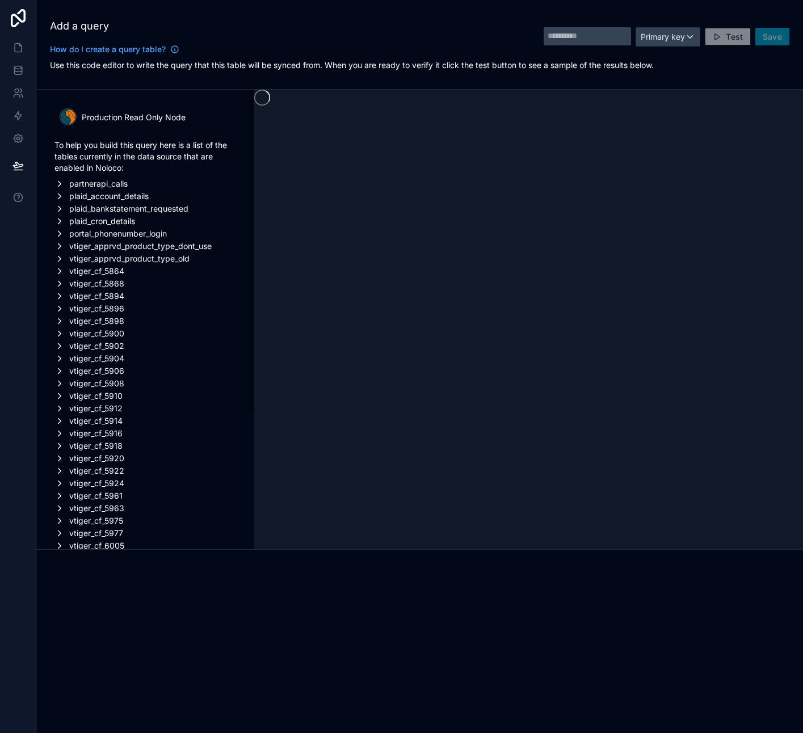
type input "**********"
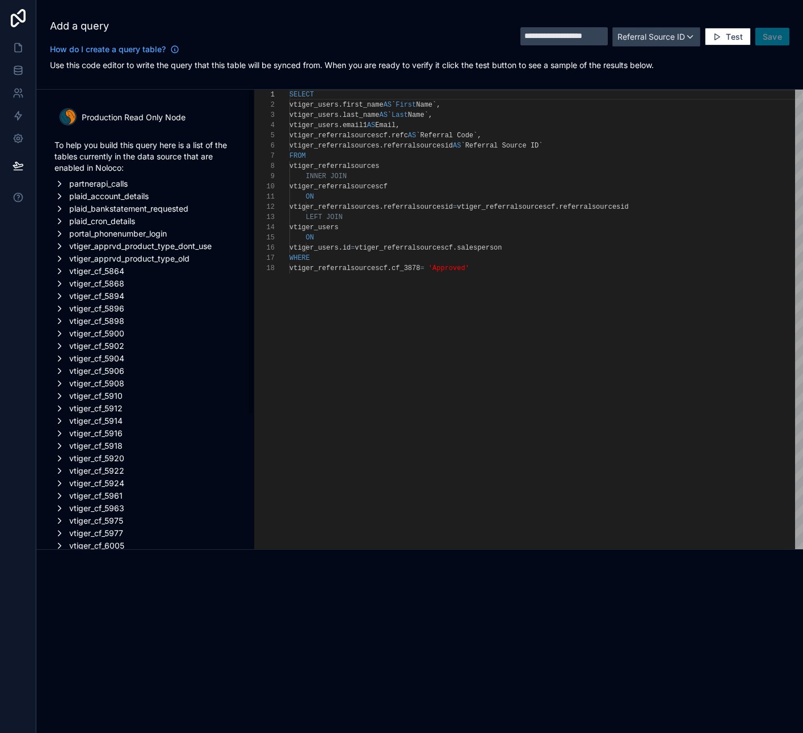
scroll to position [102, 0]
click at [501, 113] on div "vtiger_users . last_name AS ` Last Name` ," at bounding box center [546, 115] width 514 height 10
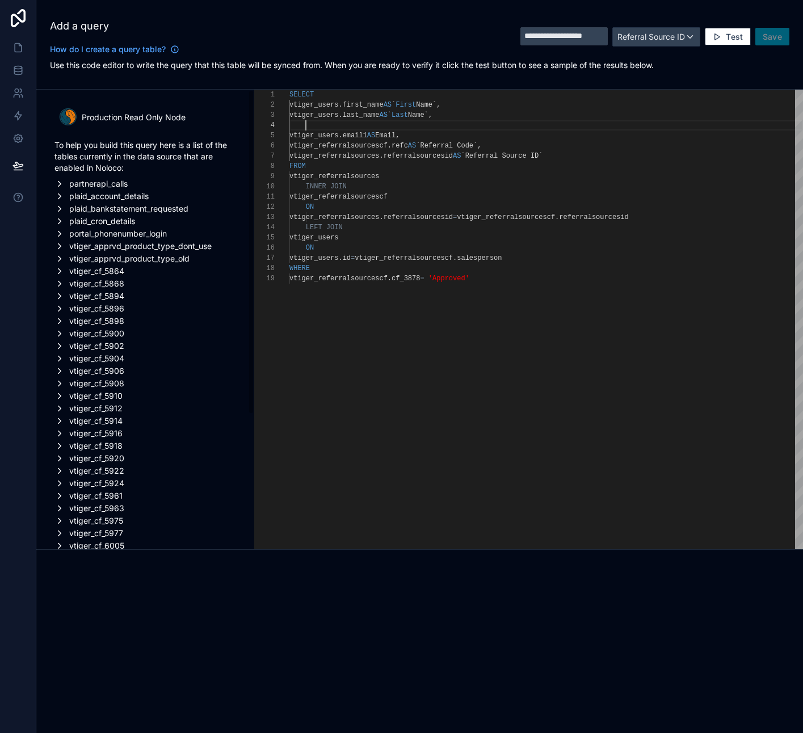
scroll to position [31, 16]
paste textarea "**********"
type textarea "**********"
click at [680, 37] on span "Referral Source ID" at bounding box center [651, 36] width 68 height 11
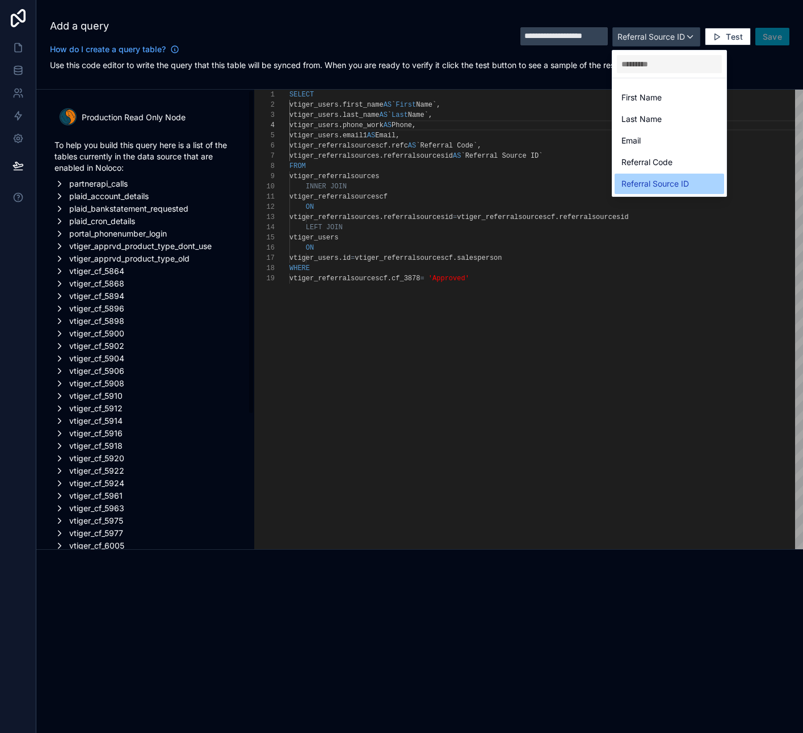
click at [654, 178] on span "Referral Source ID" at bounding box center [655, 184] width 68 height 14
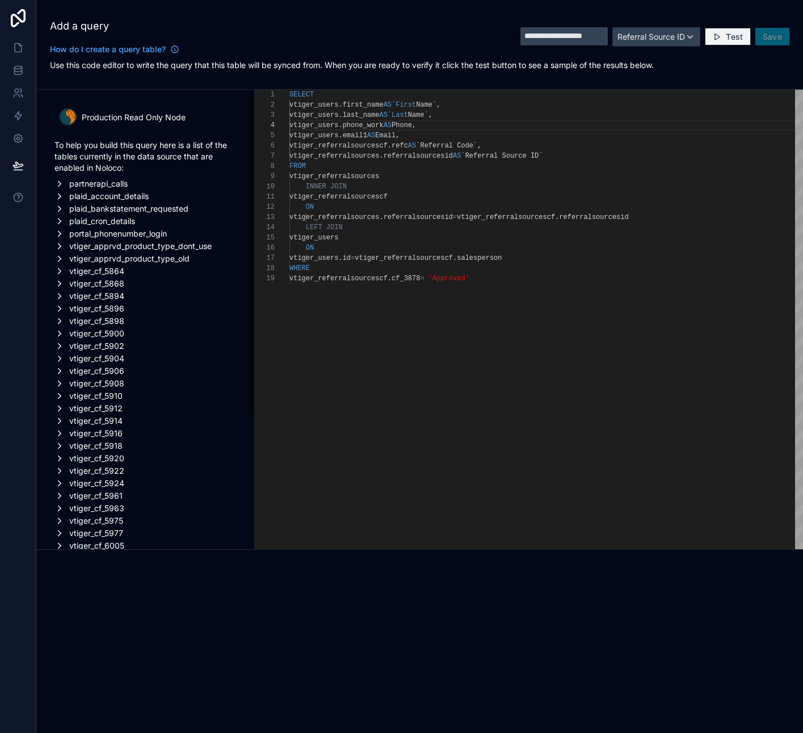
click at [739, 40] on span "Test" at bounding box center [734, 37] width 17 height 10
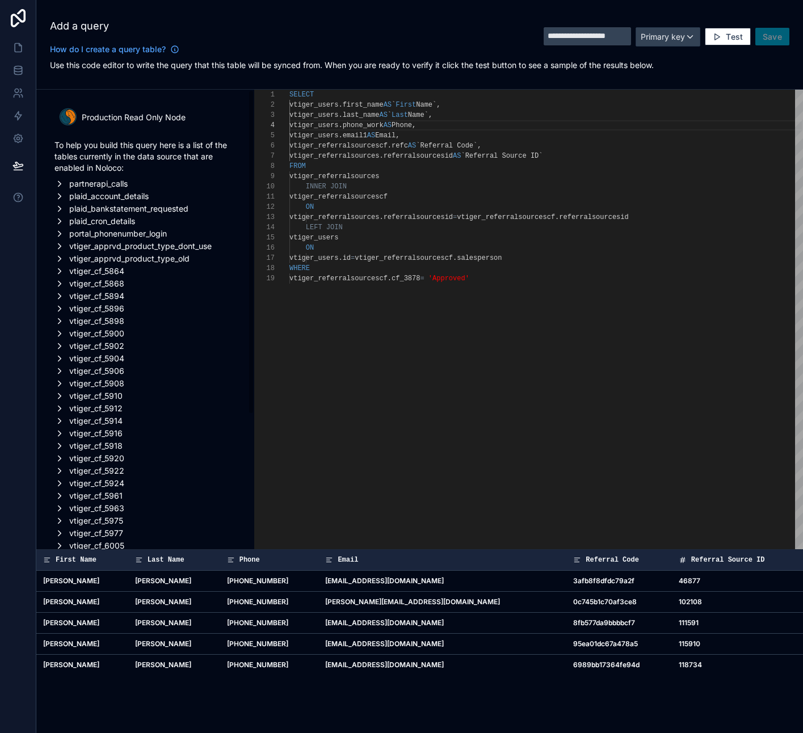
click at [768, 36] on div "**********" at bounding box center [667, 36] width 246 height 37
click at [666, 37] on span "Primary key" at bounding box center [663, 37] width 44 height 10
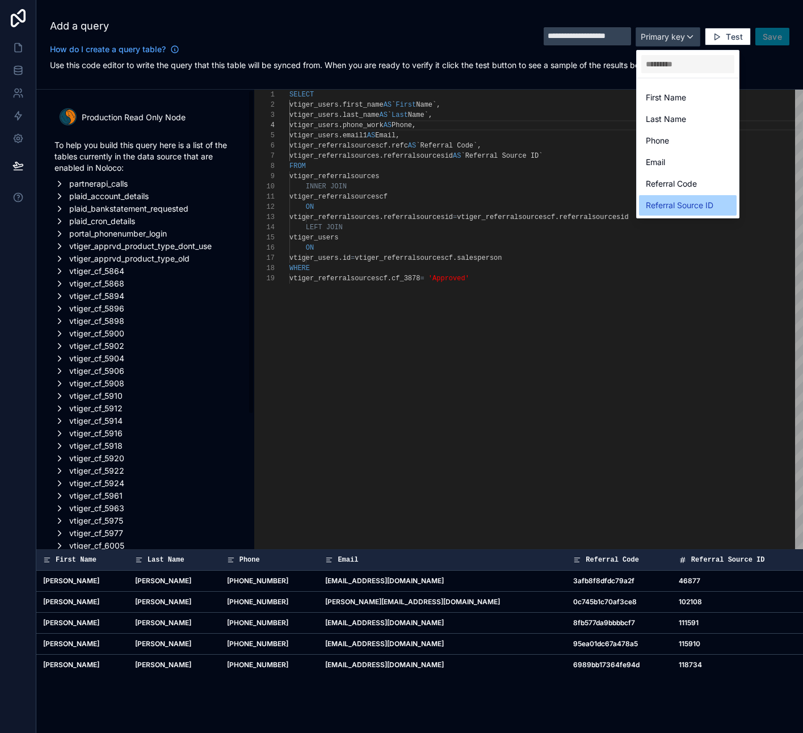
click at [661, 199] on span "Referral Source ID" at bounding box center [680, 206] width 68 height 14
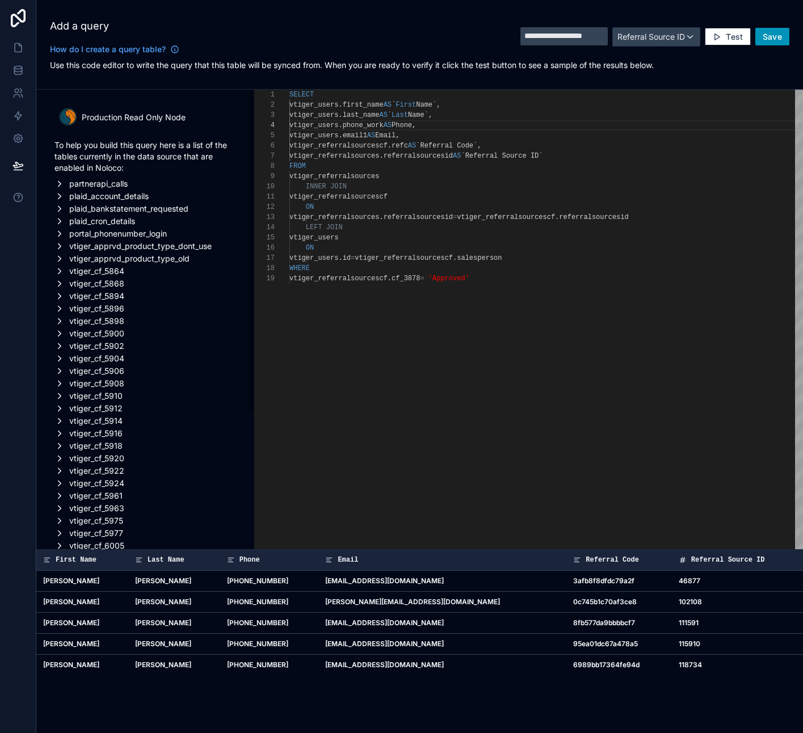
click at [778, 35] on span "Save" at bounding box center [772, 37] width 19 height 10
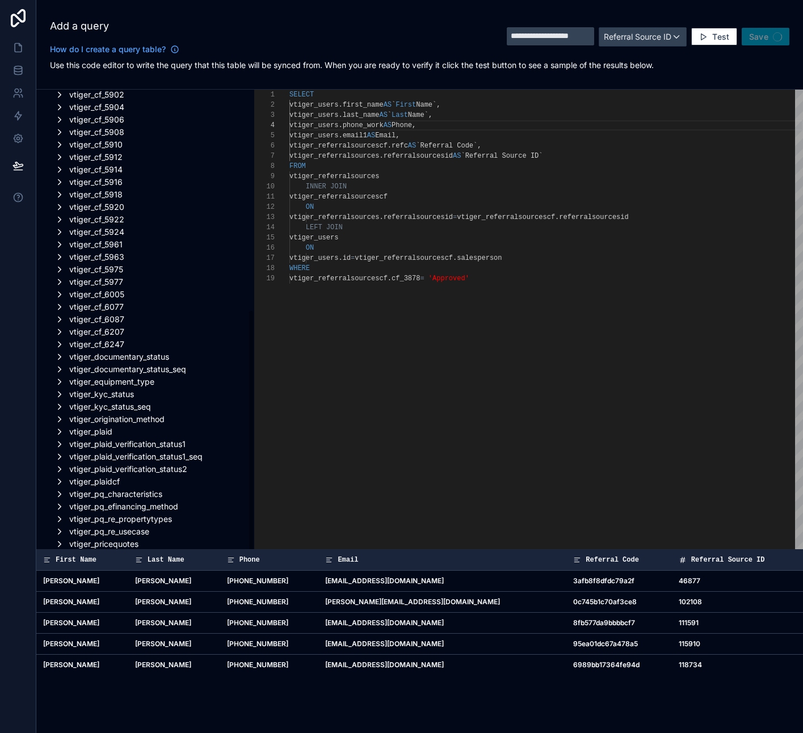
scroll to position [0, 0]
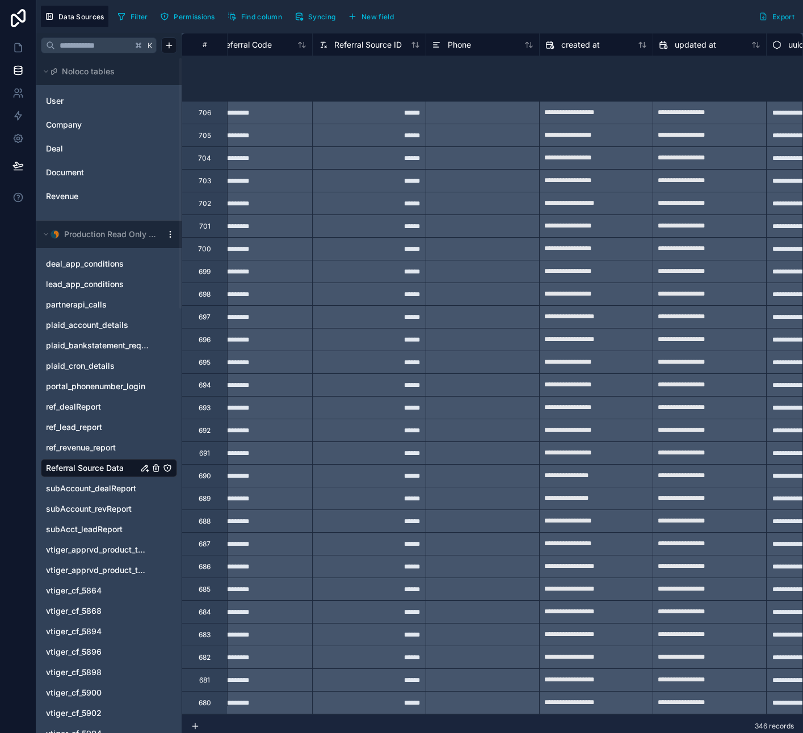
scroll to position [396, 369]
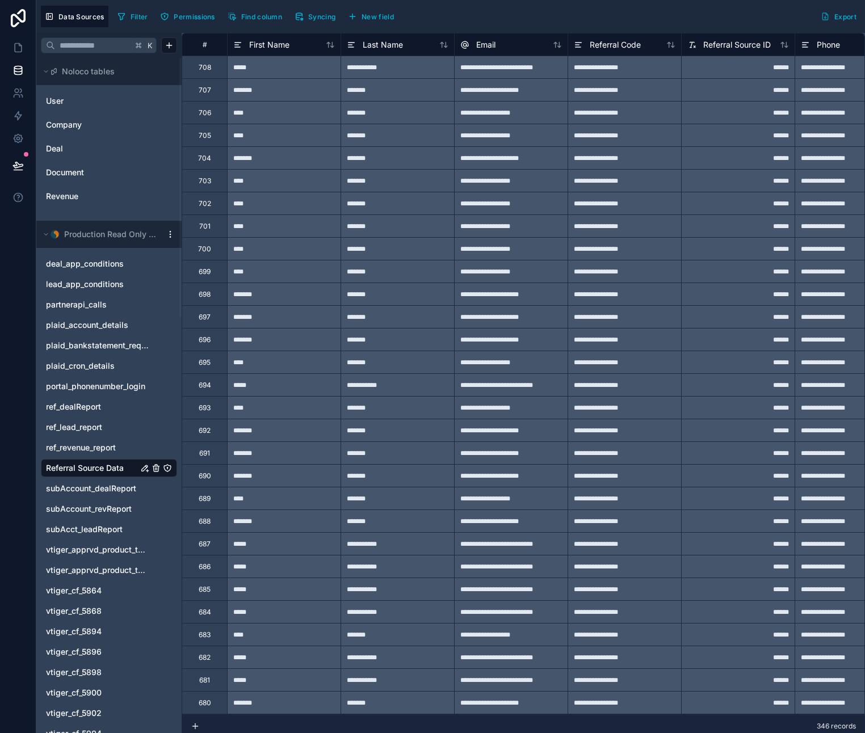
click at [169, 466] on icon "Referral Source Data" at bounding box center [167, 468] width 9 height 9
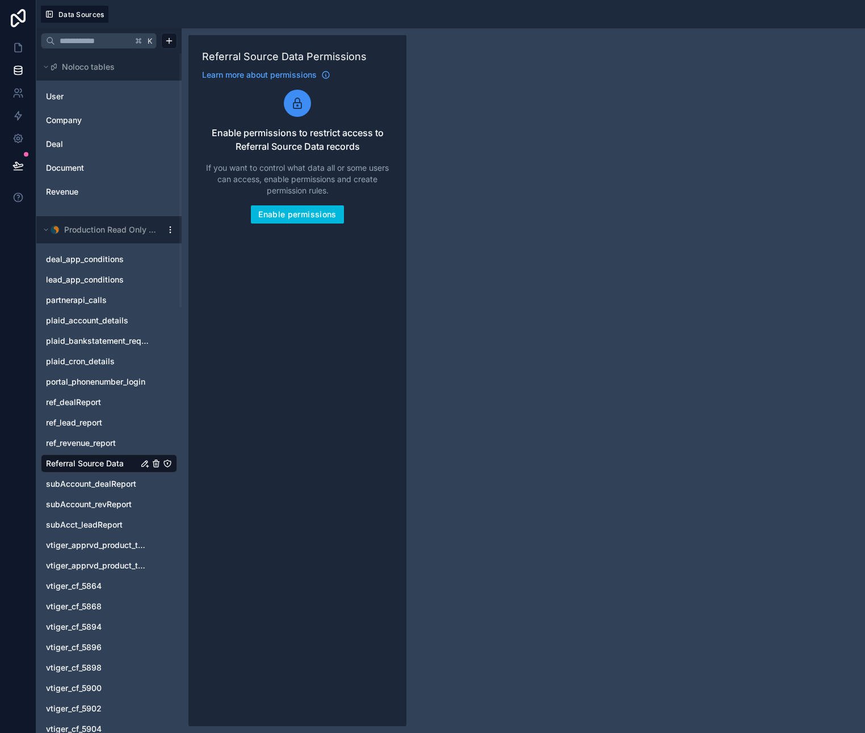
click at [98, 464] on span "Referral Source Data" at bounding box center [85, 463] width 78 height 11
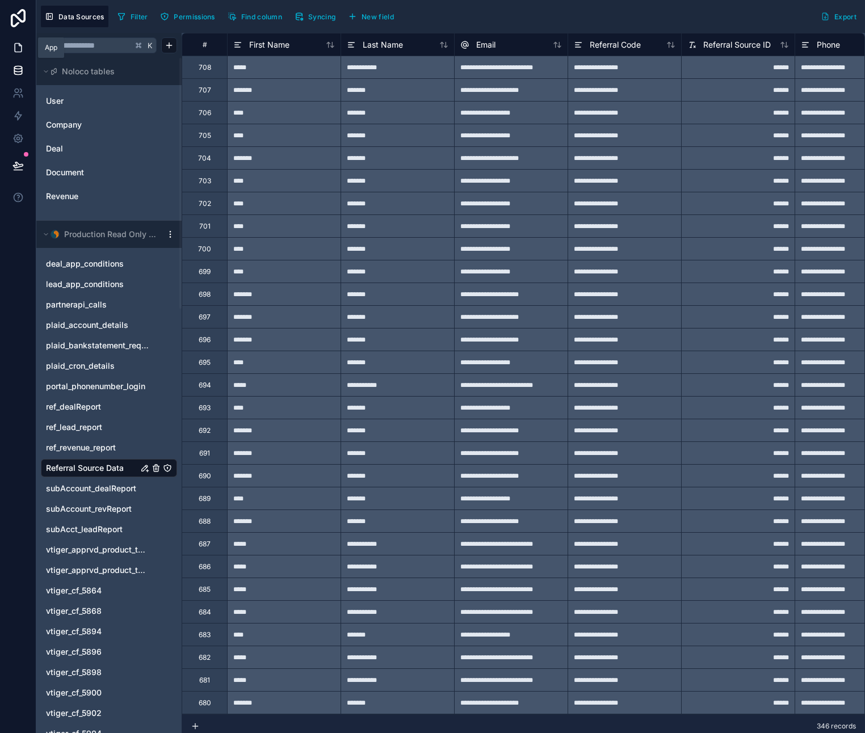
click at [19, 42] on icon at bounding box center [17, 47] width 11 height 11
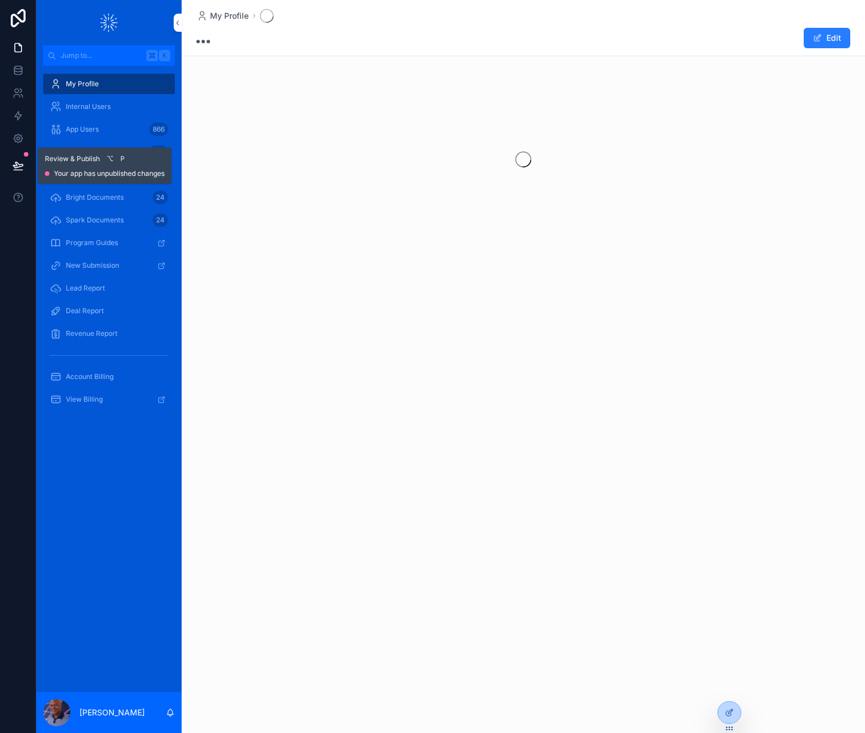
click at [23, 166] on button at bounding box center [18, 166] width 25 height 32
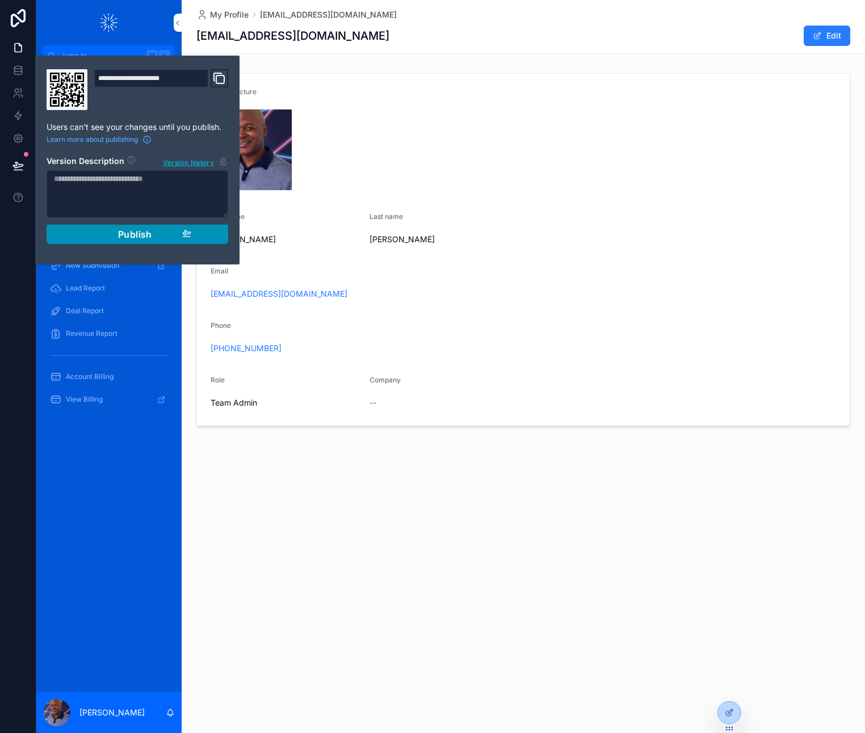
click at [150, 234] on span "Publish" at bounding box center [135, 234] width 34 height 11
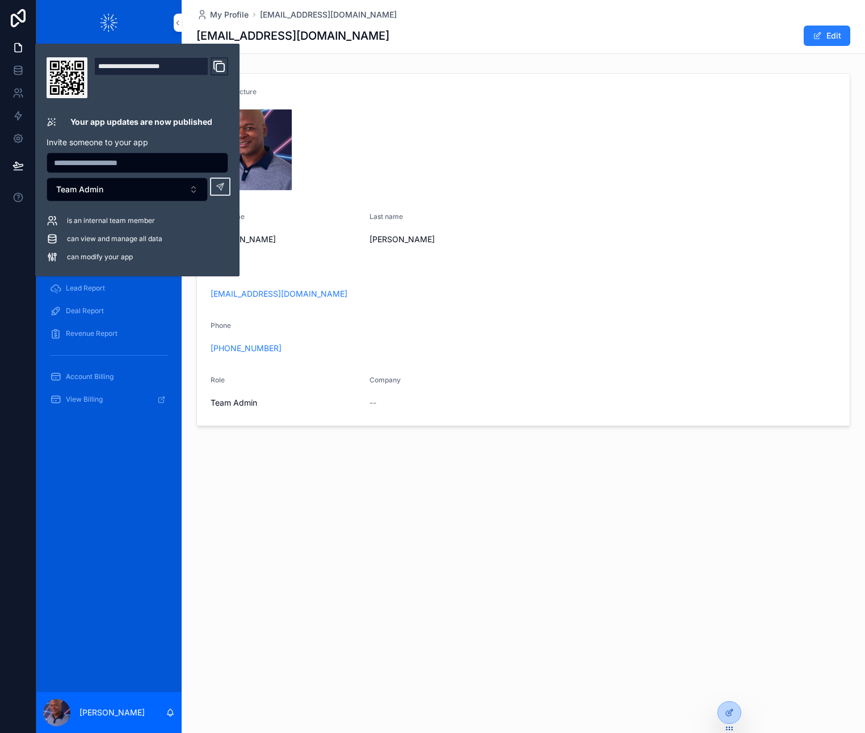
click at [327, 87] on div "Profile picture" at bounding box center [523, 94] width 625 height 14
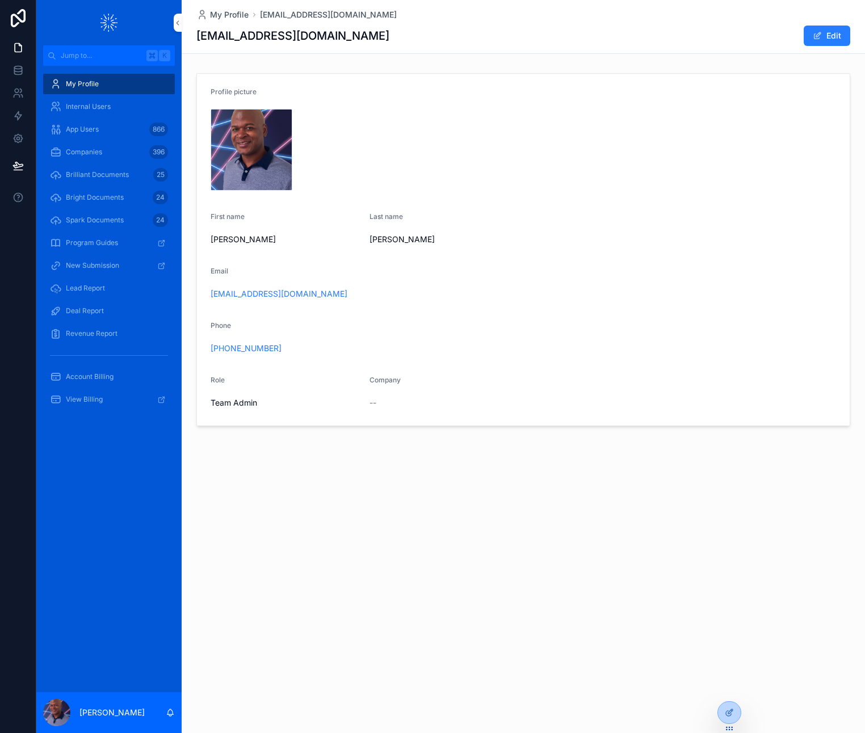
click at [0, 0] on icon at bounding box center [0, 0] width 0 height 0
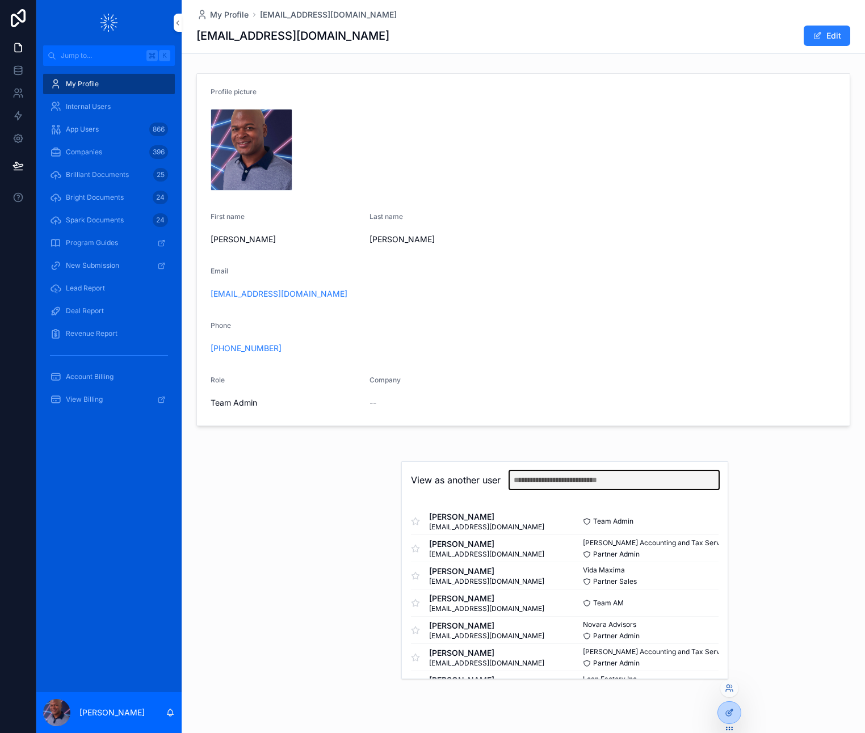
click at [565, 478] on input "text" at bounding box center [614, 480] width 209 height 18
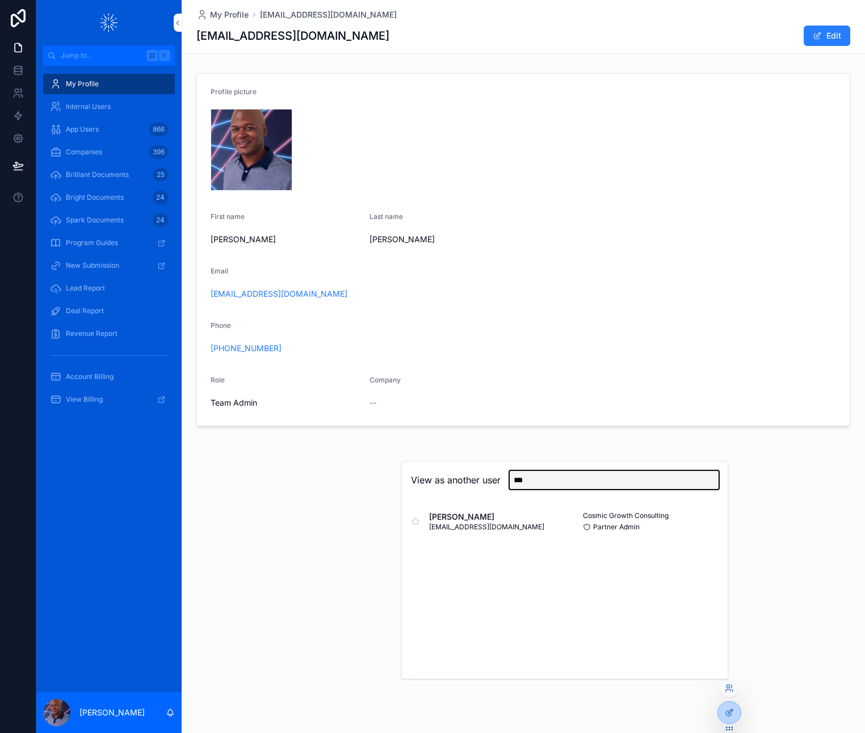
type input "***"
click at [0, 0] on button "Select" at bounding box center [0, 0] width 0 height 0
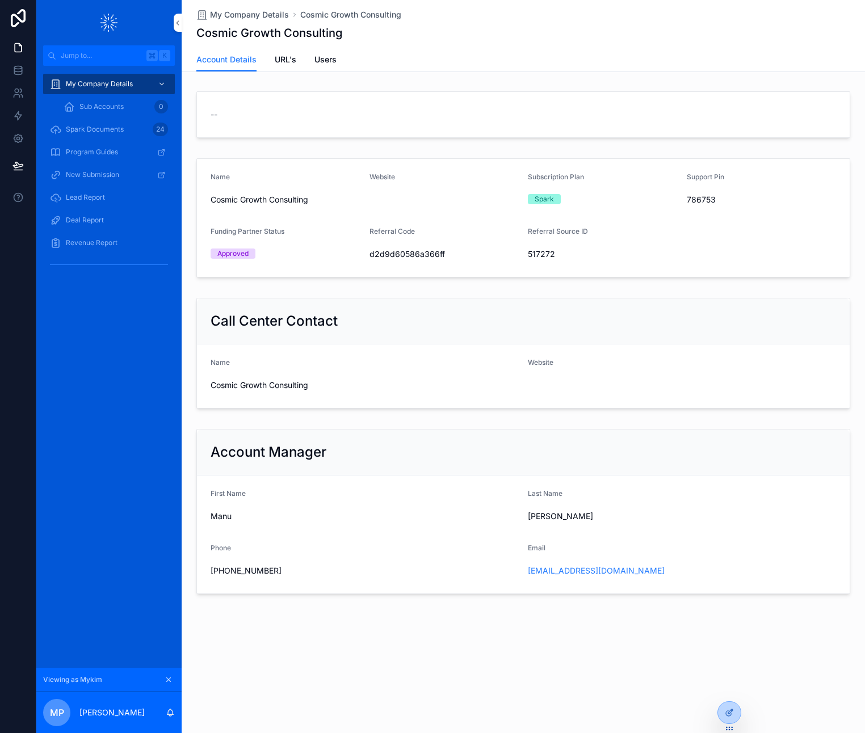
click at [595, 551] on div "Email" at bounding box center [682, 551] width 308 height 14
drag, startPoint x: 212, startPoint y: 515, endPoint x: 236, endPoint y: 516, distance: 24.4
click at [236, 516] on span "Manu" at bounding box center [365, 516] width 308 height 11
click at [240, 515] on span "Manu" at bounding box center [365, 516] width 308 height 11
click at [576, 519] on form "First Name Manu Last Name Chaubey Phone +1(617) 648-7729 Email manu@loanspark.c…" at bounding box center [523, 534] width 653 height 118
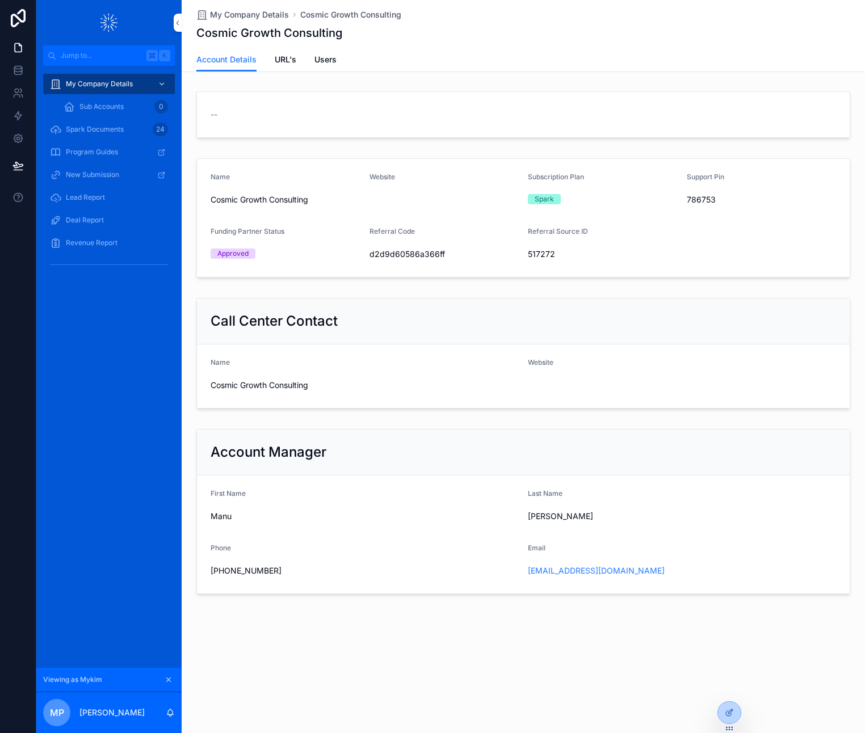
drag, startPoint x: 570, startPoint y: 519, endPoint x: 564, endPoint y: 534, distance: 15.8
click at [570, 519] on span "Chaubey" at bounding box center [682, 516] width 308 height 11
drag, startPoint x: 537, startPoint y: 545, endPoint x: 558, endPoint y: 545, distance: 21.0
click at [558, 545] on div "Email" at bounding box center [682, 551] width 308 height 14
drag, startPoint x: 451, startPoint y: 545, endPoint x: 369, endPoint y: 552, distance: 82.0
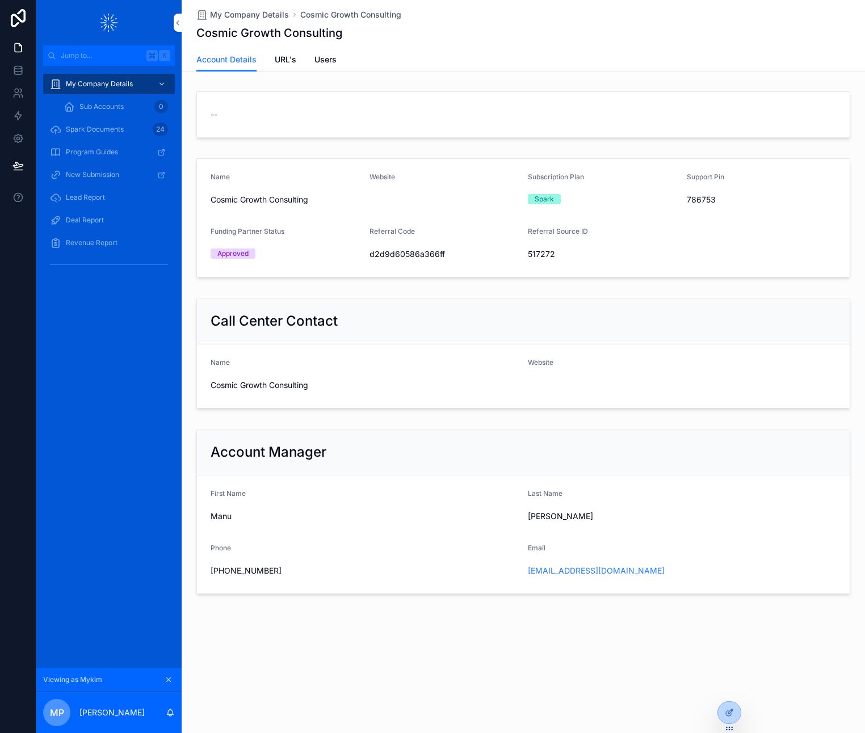
click at [448, 546] on div "Phone" at bounding box center [365, 551] width 308 height 14
drag, startPoint x: 296, startPoint y: 578, endPoint x: 211, endPoint y: 489, distance: 123.6
click at [209, 484] on form "First Name Manu Last Name Chaubey Phone +1(617) 648-7729 Email manu@loanspark.c…" at bounding box center [523, 534] width 653 height 118
click at [235, 506] on div "First Name Manu" at bounding box center [365, 507] width 308 height 36
click at [289, 60] on span "URL's" at bounding box center [286, 59] width 22 height 11
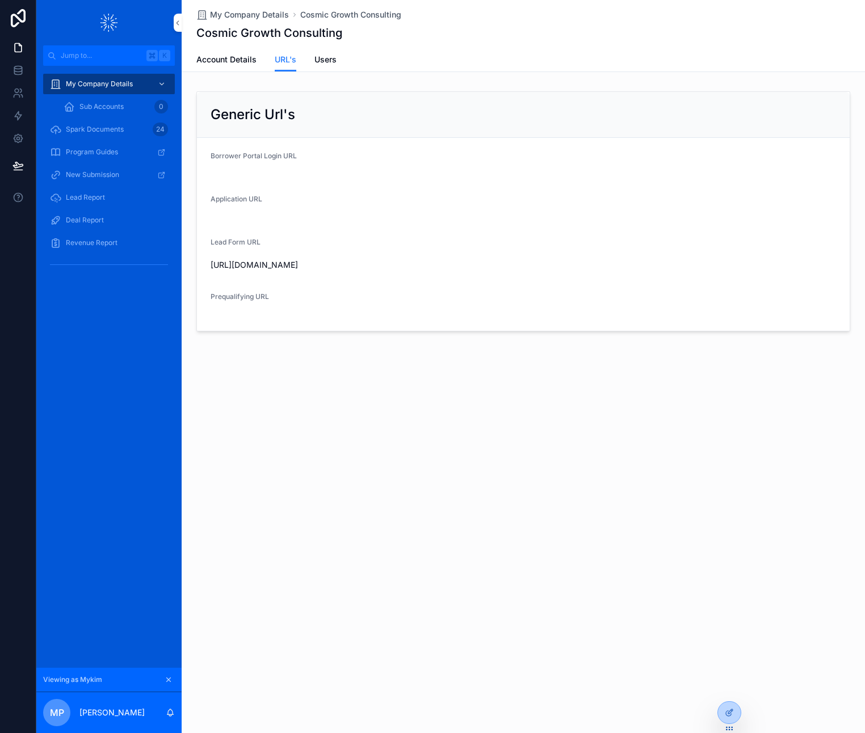
click at [330, 58] on span "Users" at bounding box center [325, 59] width 22 height 11
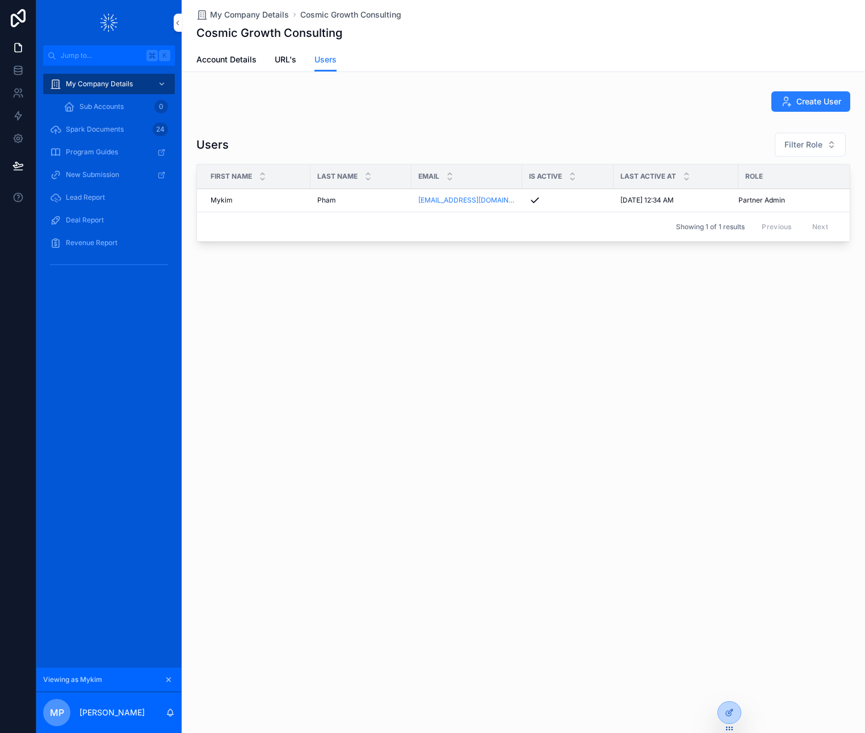
click at [235, 56] on span "Account Details" at bounding box center [226, 59] width 60 height 11
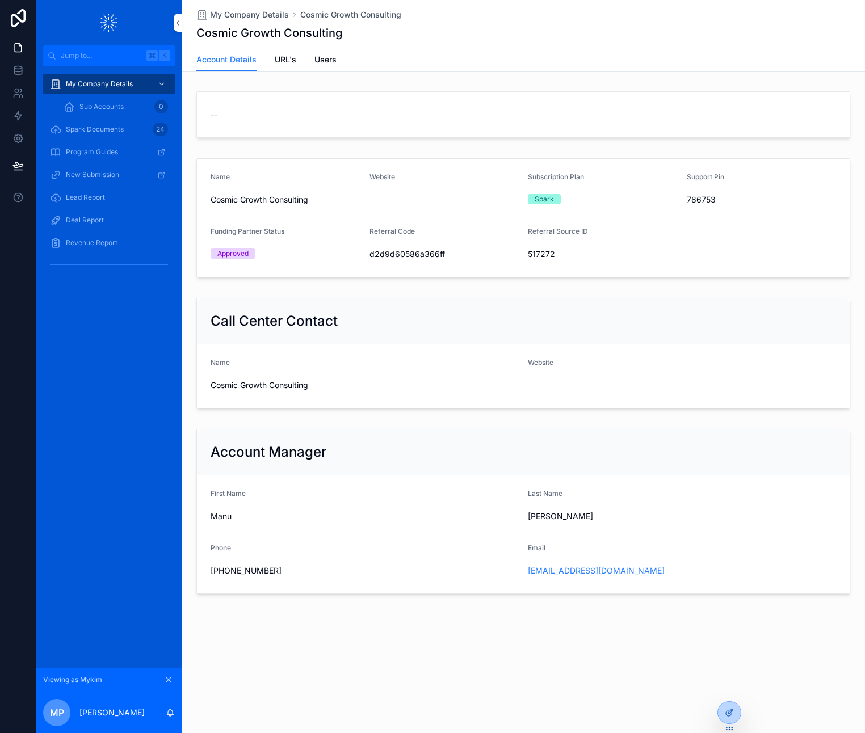
click at [612, 642] on div "My Company Details Cosmic Growth Consulting Cosmic Growth Consulting Account De…" at bounding box center [523, 336] width 683 height 672
click at [0, 0] on icon at bounding box center [0, 0] width 0 height 0
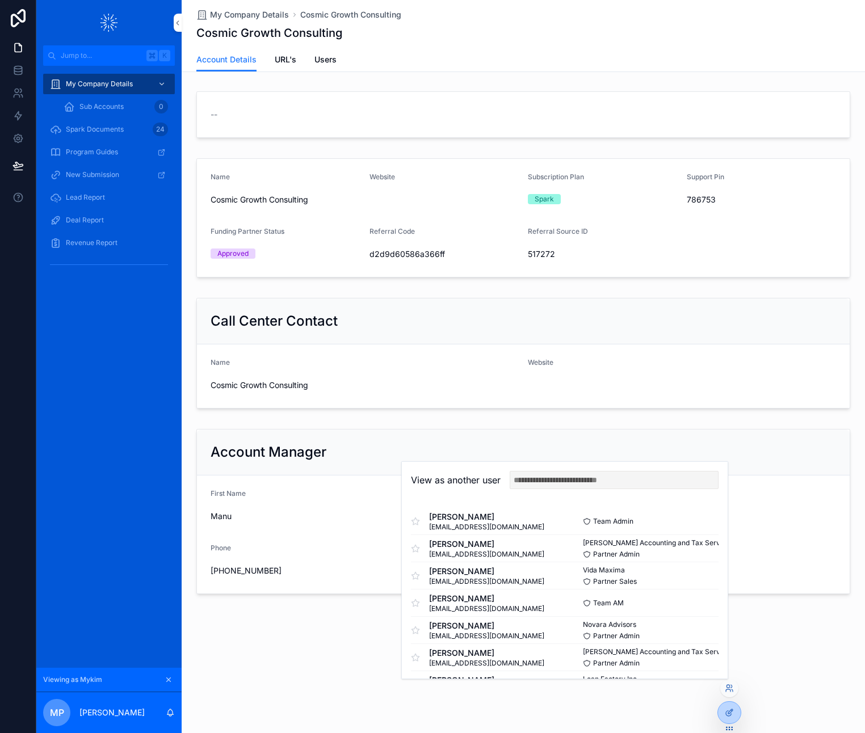
click at [0, 0] on button "Select" at bounding box center [0, 0] width 0 height 0
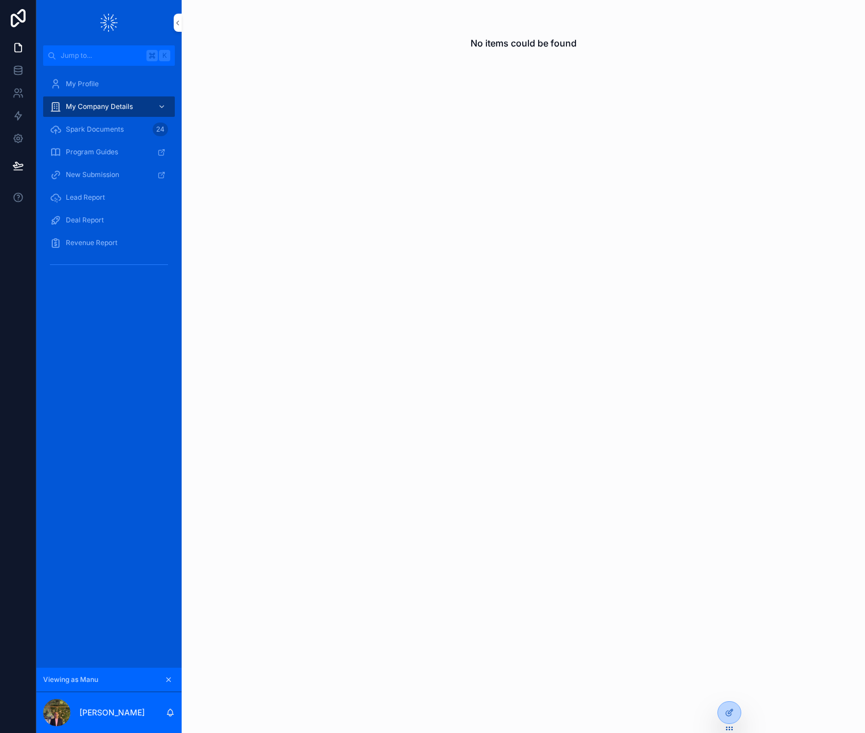
click at [105, 106] on span "My Company Details" at bounding box center [99, 106] width 67 height 9
click at [78, 85] on span "My Profile" at bounding box center [82, 83] width 33 height 9
click at [75, 100] on div "My Company Details" at bounding box center [109, 107] width 118 height 18
click at [75, 101] on div "My Company Details" at bounding box center [109, 107] width 118 height 18
click at [79, 123] on div "Spark Documents 24" at bounding box center [109, 129] width 118 height 18
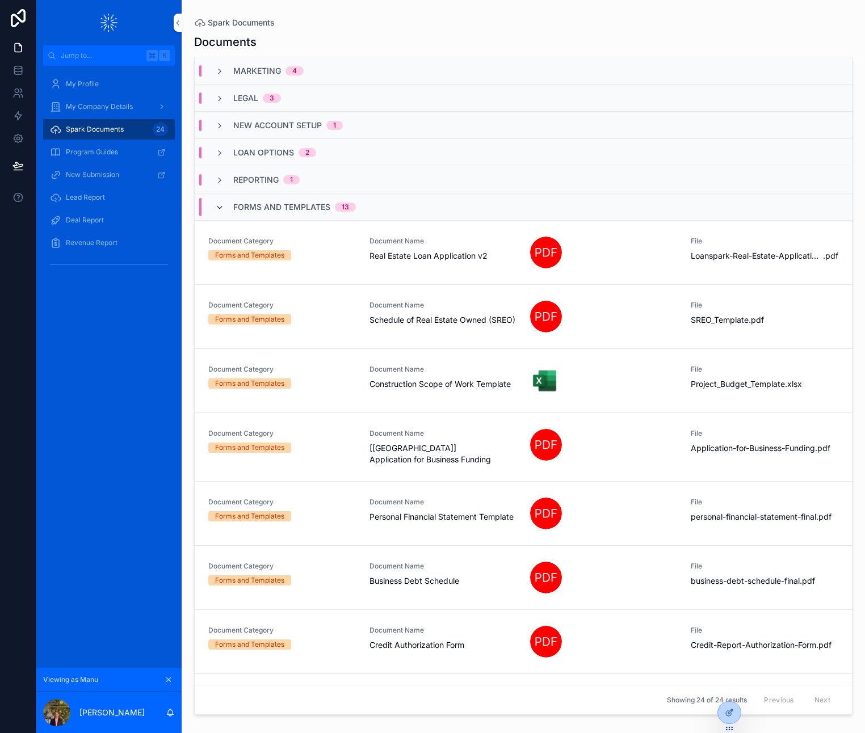
click at [220, 207] on icon "scrollable content" at bounding box center [219, 207] width 9 height 9
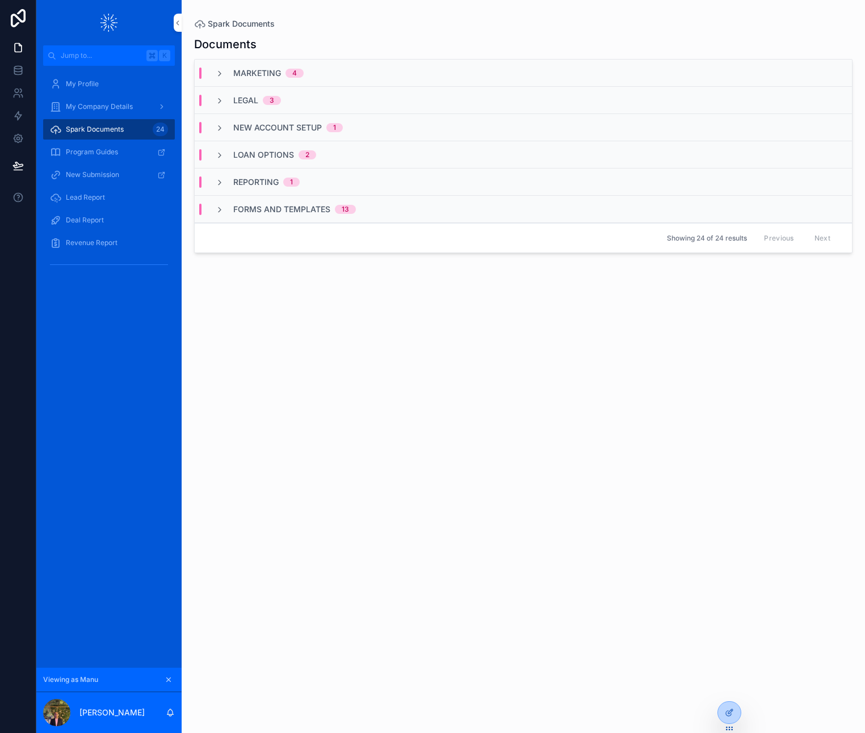
click at [89, 150] on span "Program Guides" at bounding box center [92, 152] width 52 height 9
click at [79, 195] on span "Lead Report" at bounding box center [85, 197] width 39 height 9
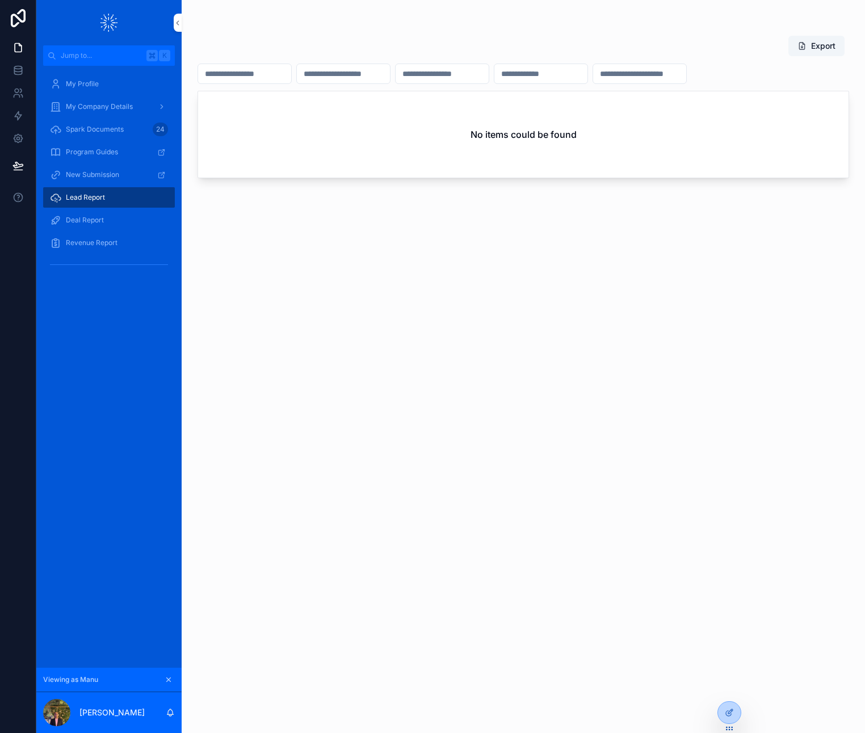
click at [92, 218] on span "Deal Report" at bounding box center [85, 220] width 38 height 9
click at [85, 199] on span "Lead Report" at bounding box center [85, 197] width 39 height 9
click at [87, 224] on span "Deal Report" at bounding box center [85, 220] width 38 height 9
click at [93, 243] on span "Revenue Report" at bounding box center [92, 242] width 52 height 9
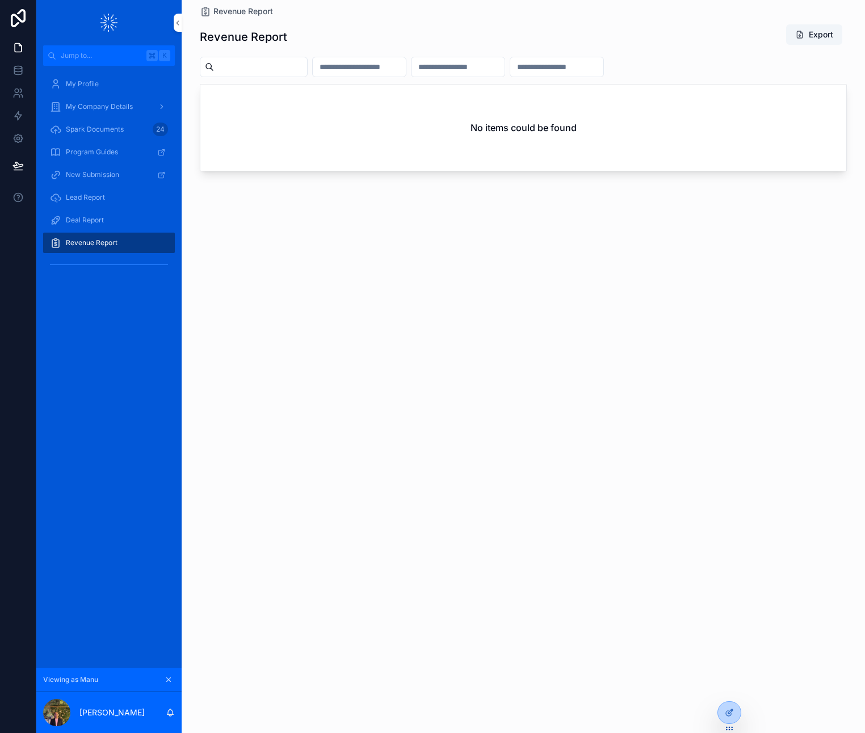
click at [467, 315] on div "Revenue Report Export No items could be found" at bounding box center [523, 365] width 647 height 697
click at [746, 395] on div "Revenue Report Export No items could be found" at bounding box center [523, 365] width 647 height 697
